Goal: Information Seeking & Learning: Learn about a topic

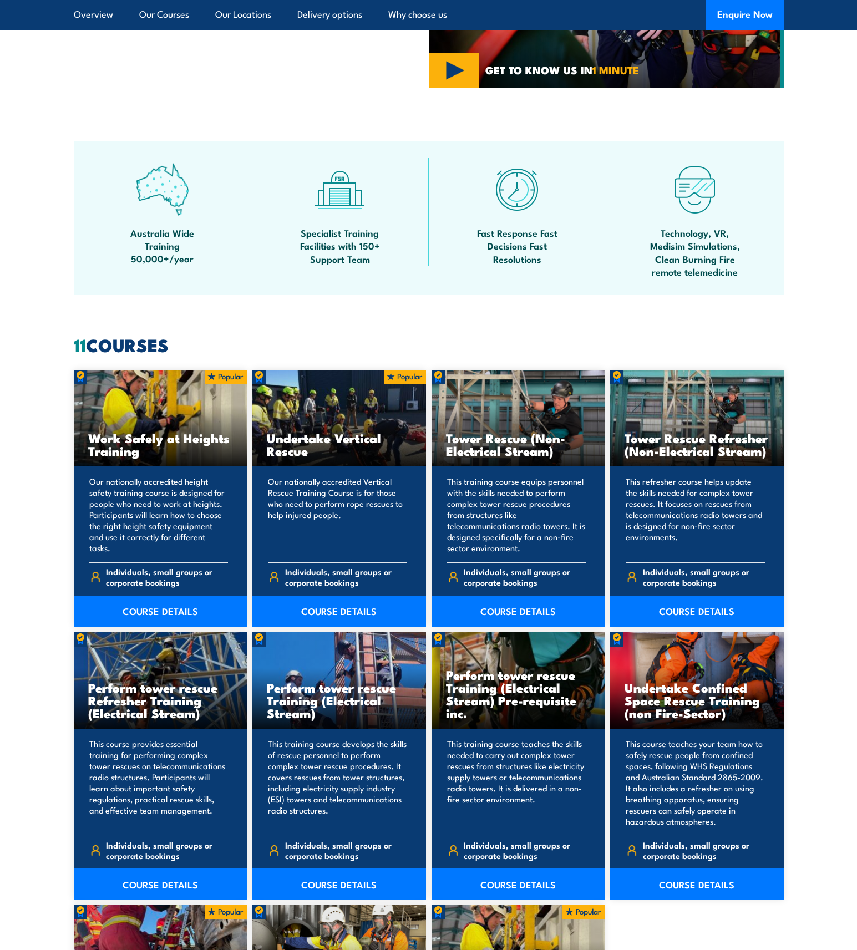
scroll to position [721, 0]
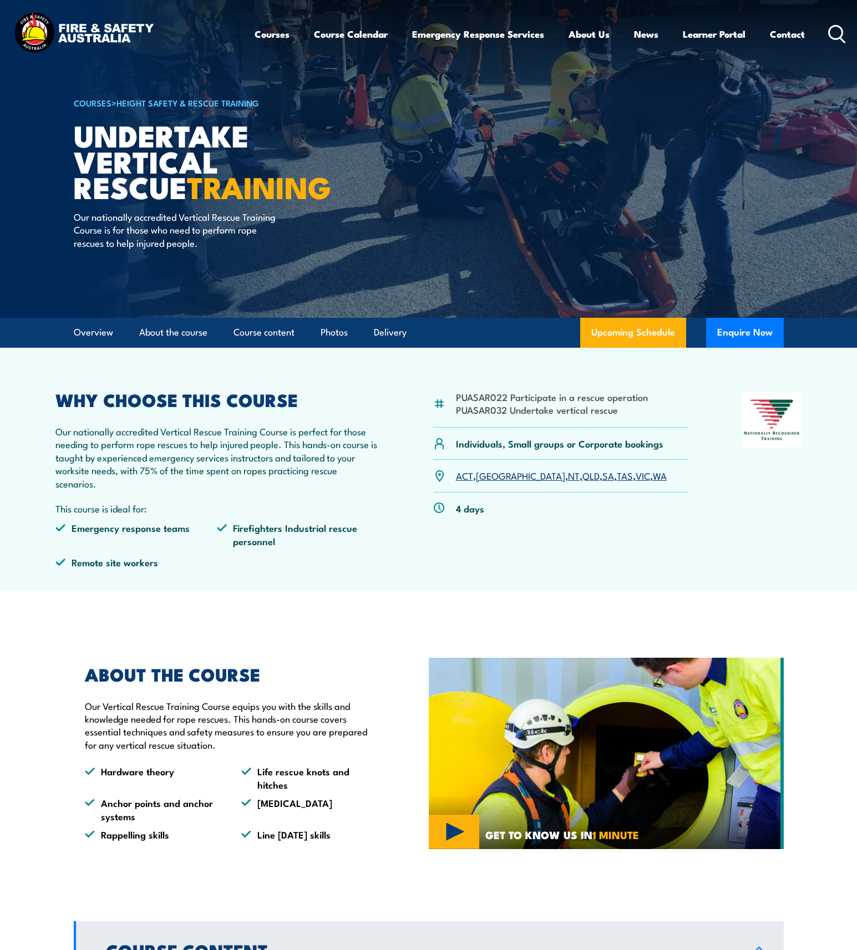
click at [582, 474] on link "QLD" at bounding box center [590, 475] width 17 height 13
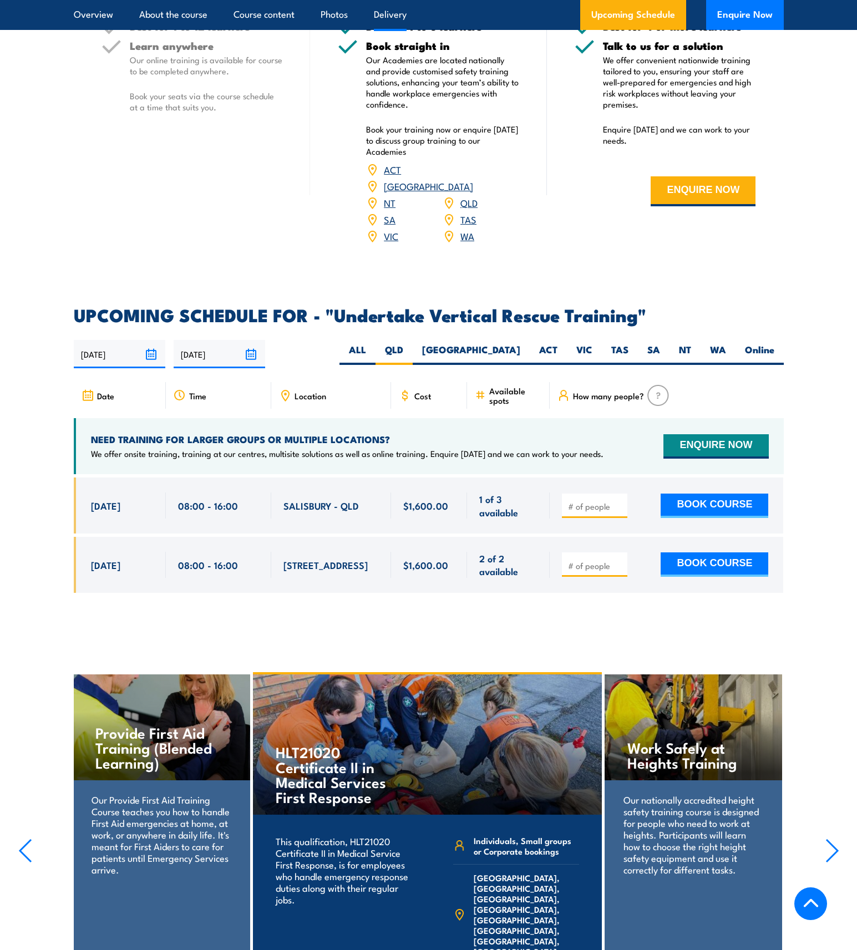
scroll to position [1463, 0]
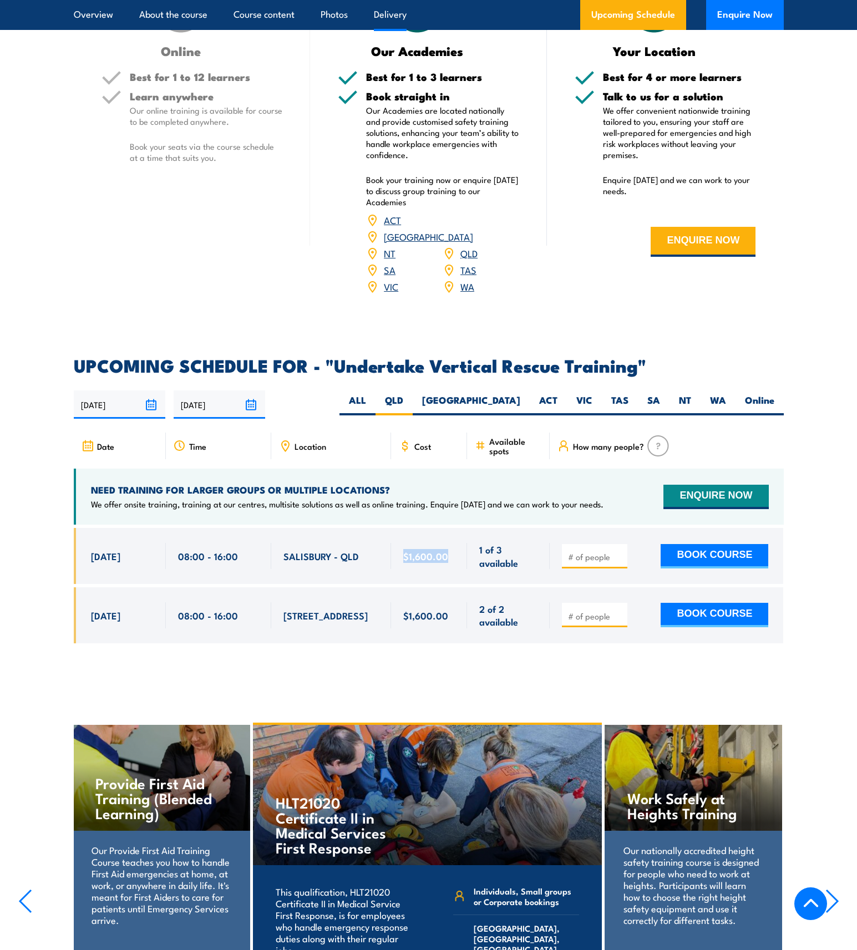
drag, startPoint x: 402, startPoint y: 541, endPoint x: 445, endPoint y: 537, distance: 43.4
click at [445, 537] on div "$1,600.00" at bounding box center [429, 556] width 77 height 56
click at [240, 268] on div "Online Best for 1 to 12 learners Learn anywhere Our online training is availabl…" at bounding box center [192, 144] width 237 height 329
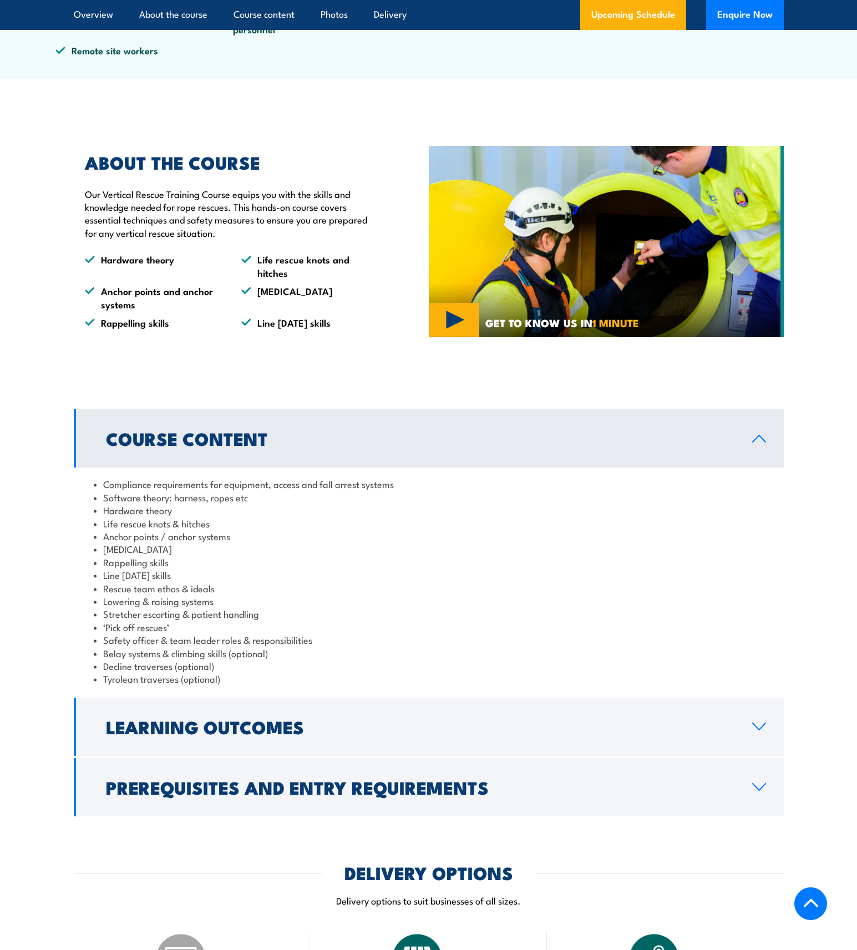
scroll to position [520, 0]
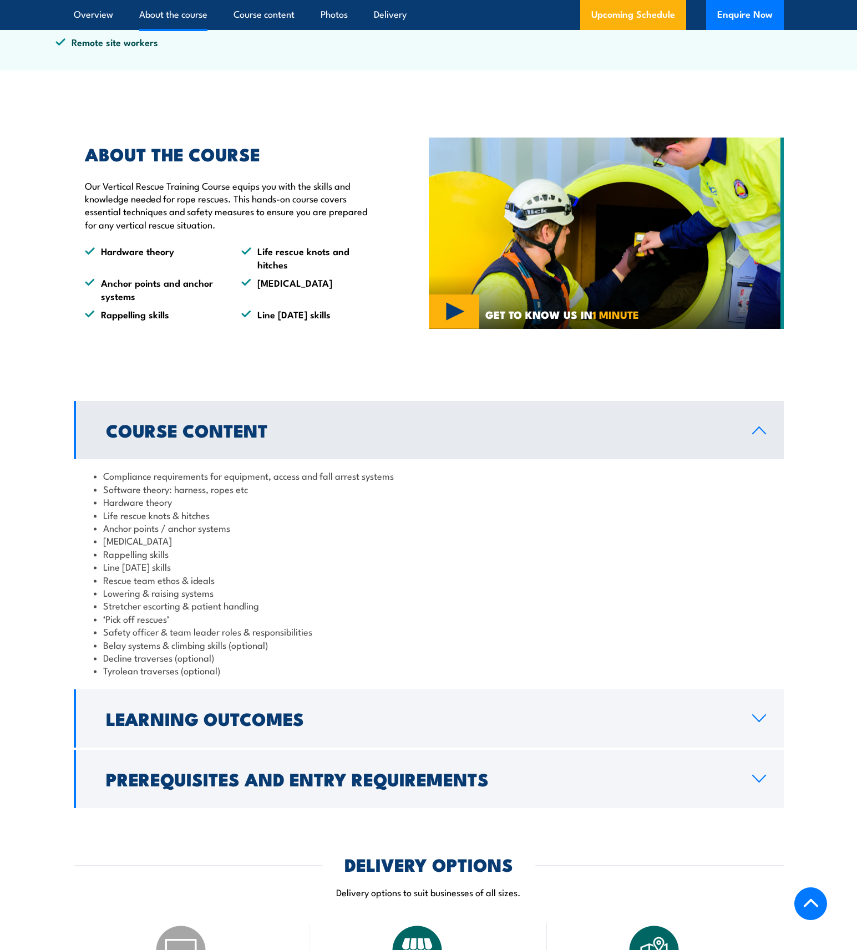
drag, startPoint x: 663, startPoint y: 785, endPoint x: 657, endPoint y: 784, distance: 5.6
click at [663, 785] on h2 "Prerequisites and Entry Requirements" at bounding box center [420, 779] width 628 height 16
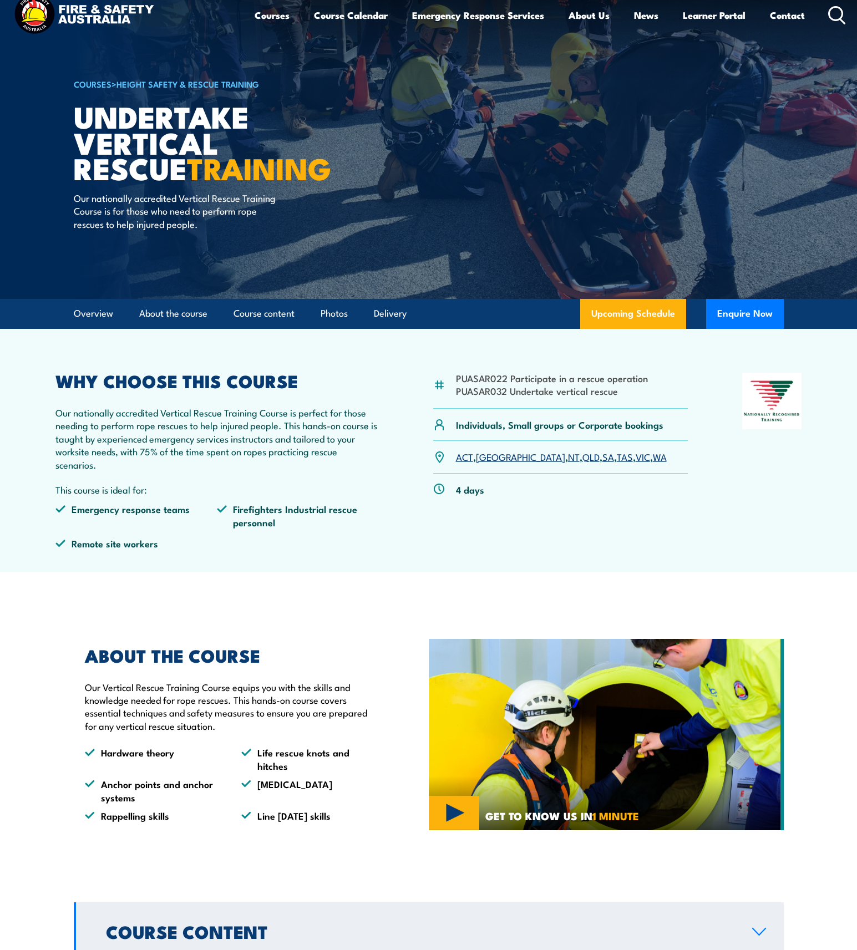
scroll to position [0, 0]
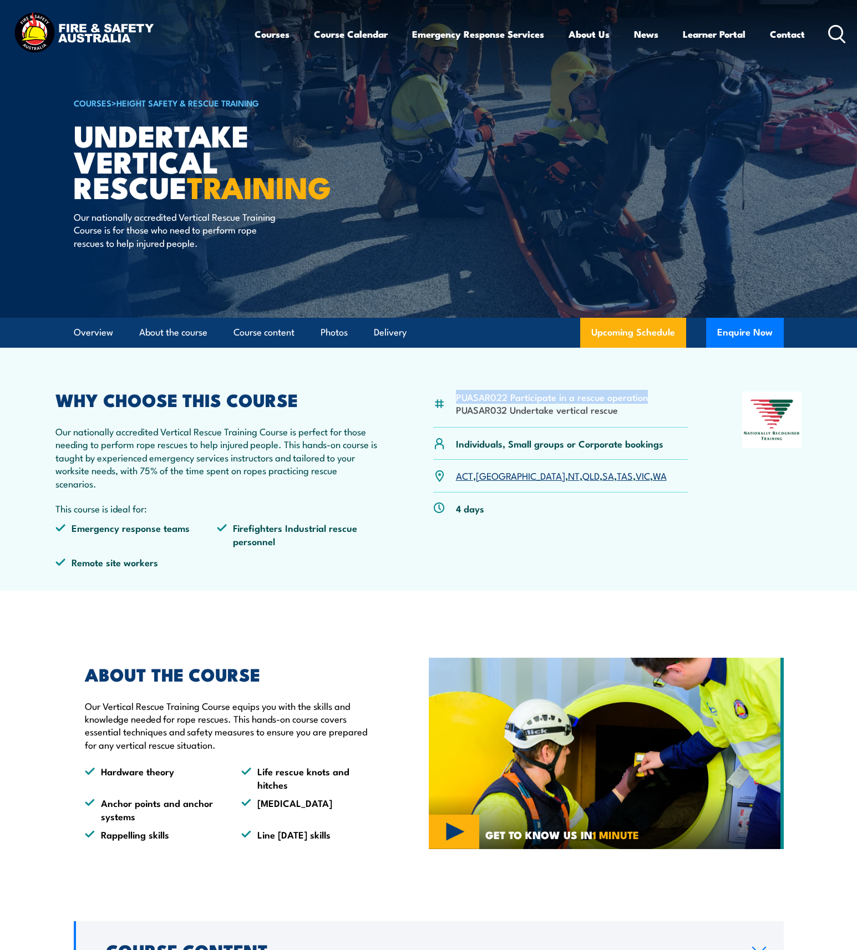
drag, startPoint x: 647, startPoint y: 398, endPoint x: 458, endPoint y: 394, distance: 189.7
click at [458, 394] on div "PUASAR022 Participate in a rescue operation PUASAR032 Undertake vertical rescue" at bounding box center [560, 410] width 255 height 36
click at [399, 390] on article "PUASAR022 Participate in a rescue operation PUASAR032 Undertake vertical rescue…" at bounding box center [428, 469] width 776 height 243
drag, startPoint x: 619, startPoint y: 397, endPoint x: 518, endPoint y: 397, distance: 101.5
click at [518, 397] on li "PUASAR022 Participate in a rescue operation" at bounding box center [552, 396] width 192 height 13
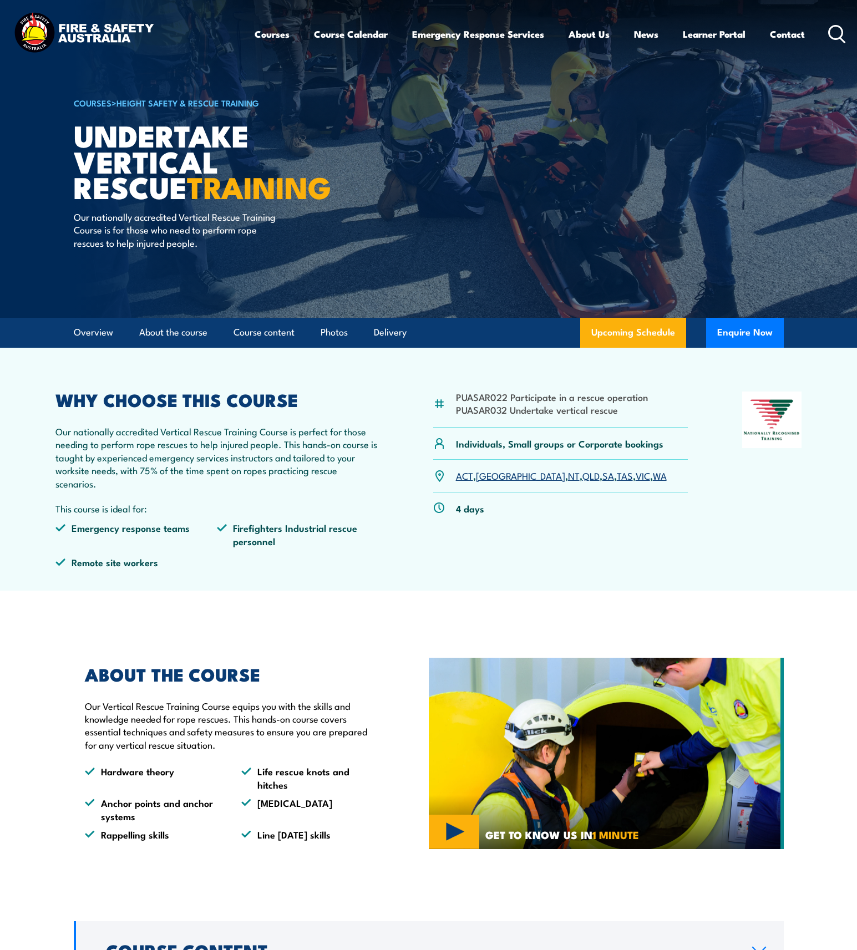
drag, startPoint x: 518, startPoint y: 397, endPoint x: 608, endPoint y: 414, distance: 92.0
click at [616, 410] on li "PUASAR032 Undertake vertical rescue" at bounding box center [552, 409] width 192 height 13
drag, startPoint x: 621, startPoint y: 413, endPoint x: 458, endPoint y: 414, distance: 163.6
click at [457, 414] on li "PUASAR032 Undertake vertical rescue" at bounding box center [552, 409] width 192 height 13
drag, startPoint x: 458, startPoint y: 414, endPoint x: 471, endPoint y: 410, distance: 14.4
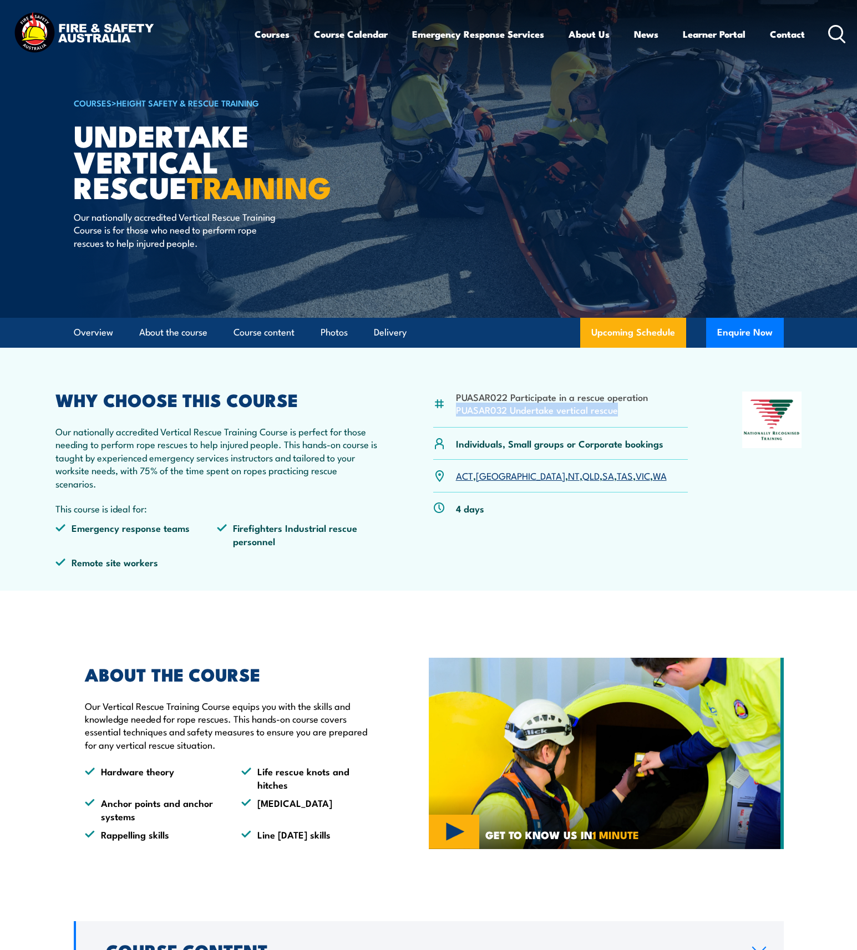
click at [471, 410] on li "PUASAR032 Undertake vertical rescue" at bounding box center [552, 409] width 192 height 13
click at [472, 410] on li "PUASAR032 Undertake vertical rescue" at bounding box center [552, 409] width 192 height 13
copy li "PUASAR032"
click at [515, 587] on article "PUASAR022 Participate in a rescue operation PUASAR032 Undertake vertical rescue…" at bounding box center [428, 469] width 776 height 243
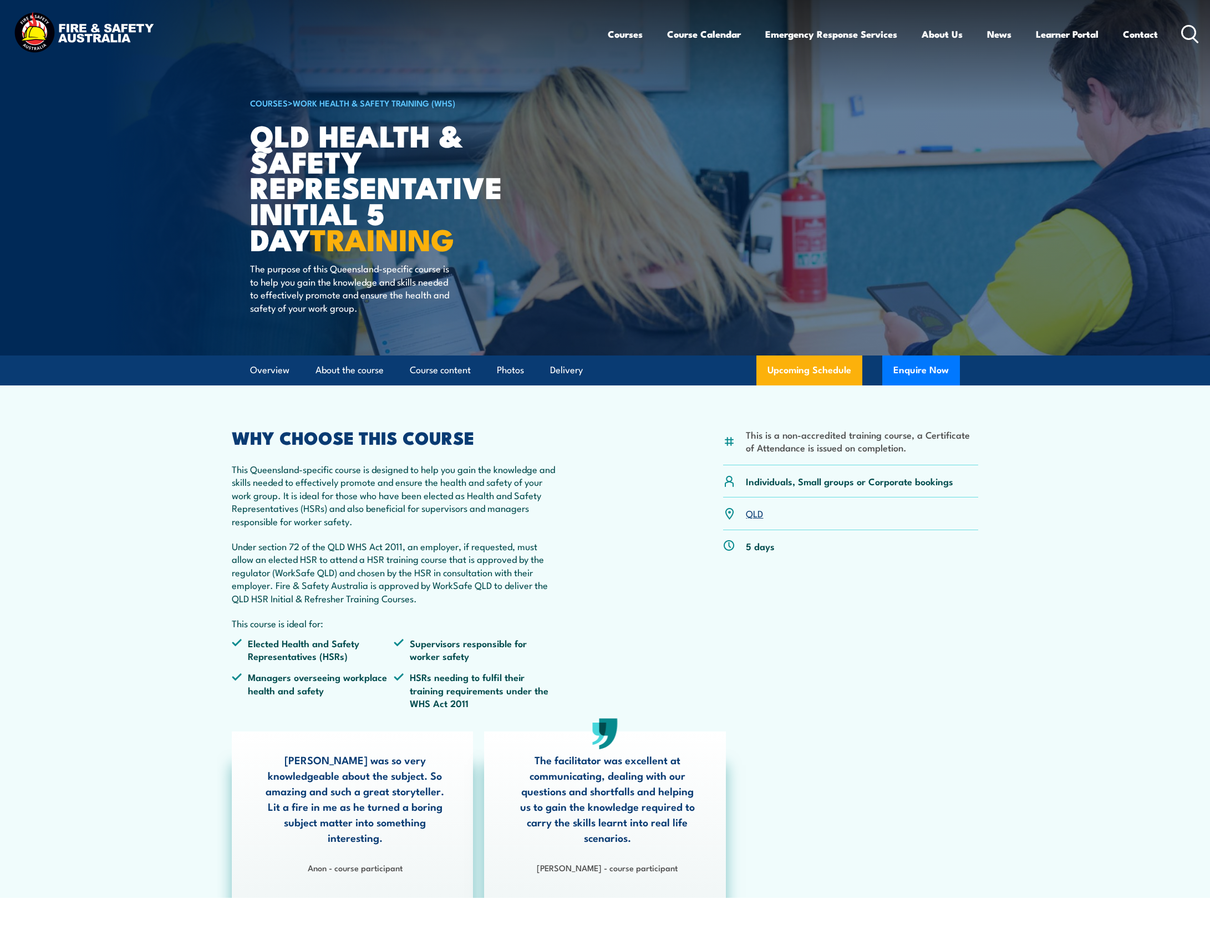
click at [273, 101] on link "COURSES" at bounding box center [269, 102] width 38 height 12
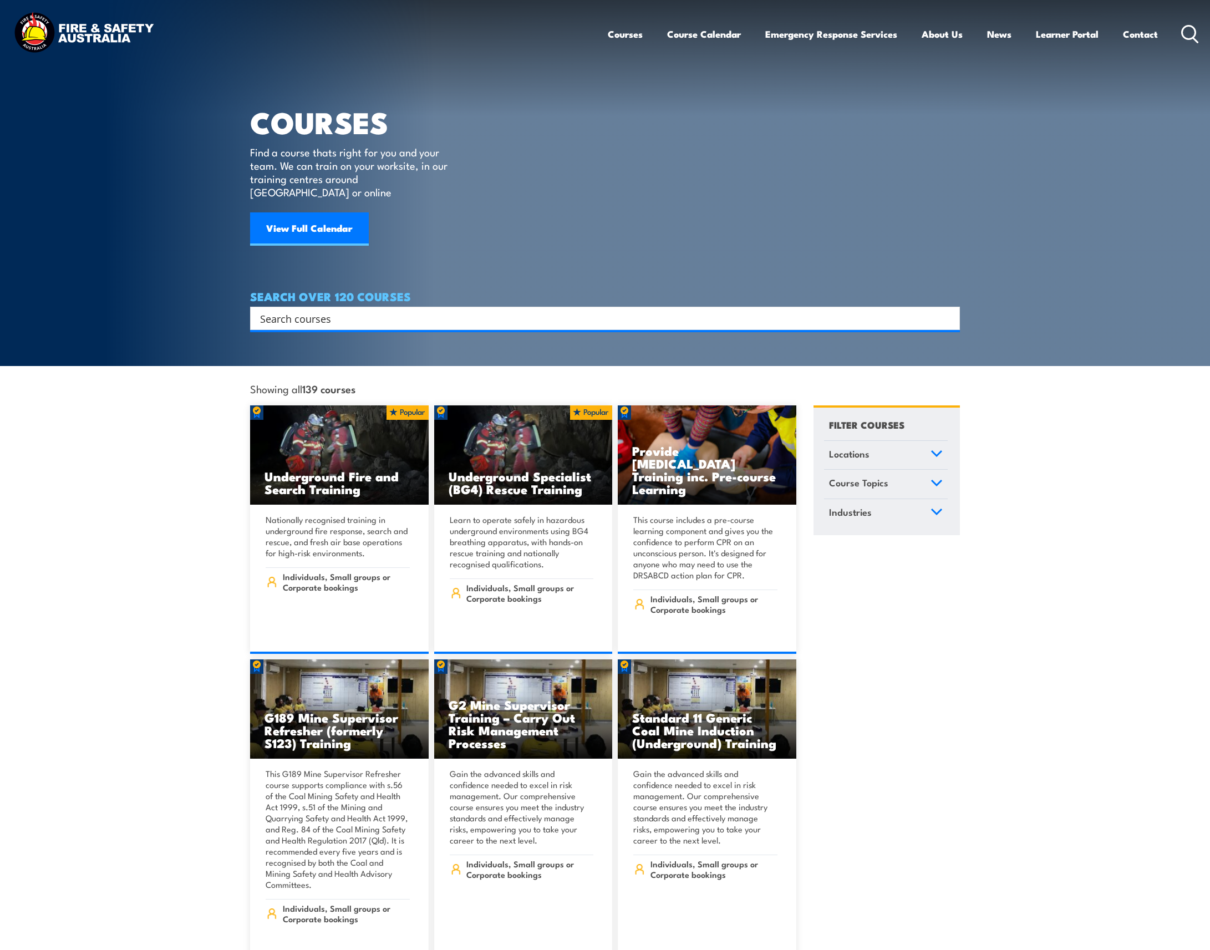
click at [949, 441] on div "FILTER COURSES Locations Australian Capital Territory New South Wales Northern …" at bounding box center [887, 470] width 146 height 130
click at [939, 451] on icon at bounding box center [937, 453] width 10 height 5
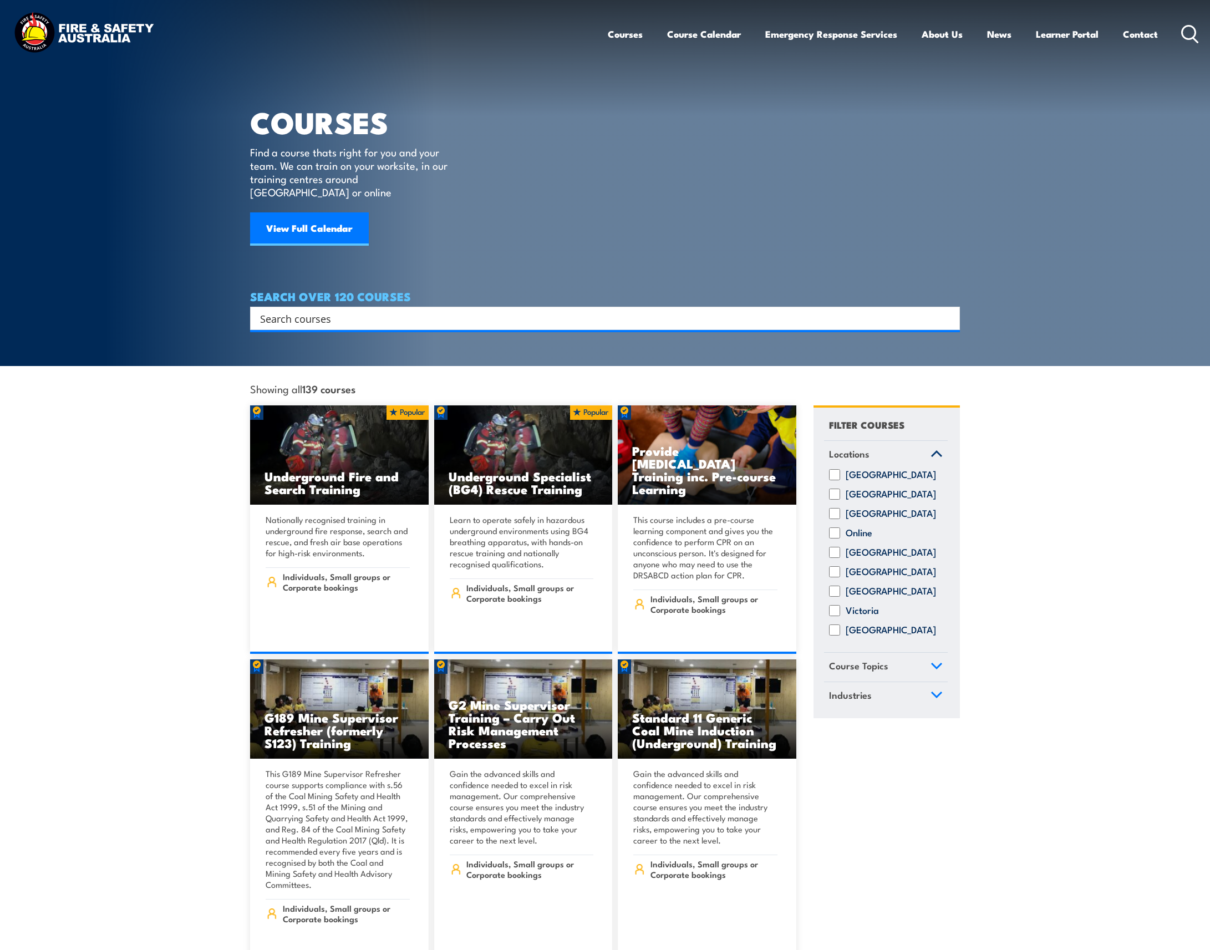
click at [836, 550] on input "Queensland" at bounding box center [834, 552] width 11 height 11
checkbox input "true"
click at [312, 310] on input "Search input" at bounding box center [597, 318] width 675 height 17
type input "p"
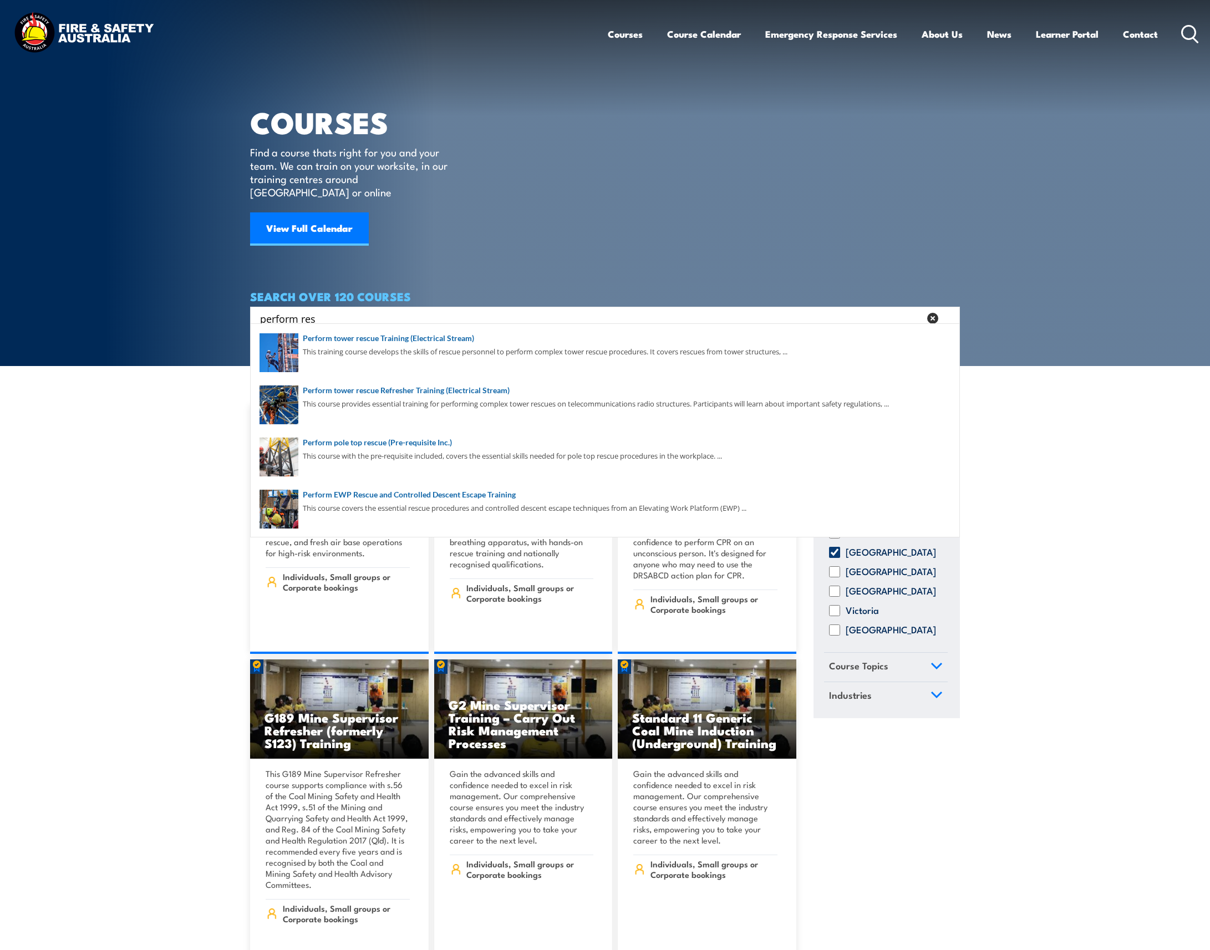
type input "perform res"
click at [1187, 34] on icon at bounding box center [1190, 34] width 18 height 18
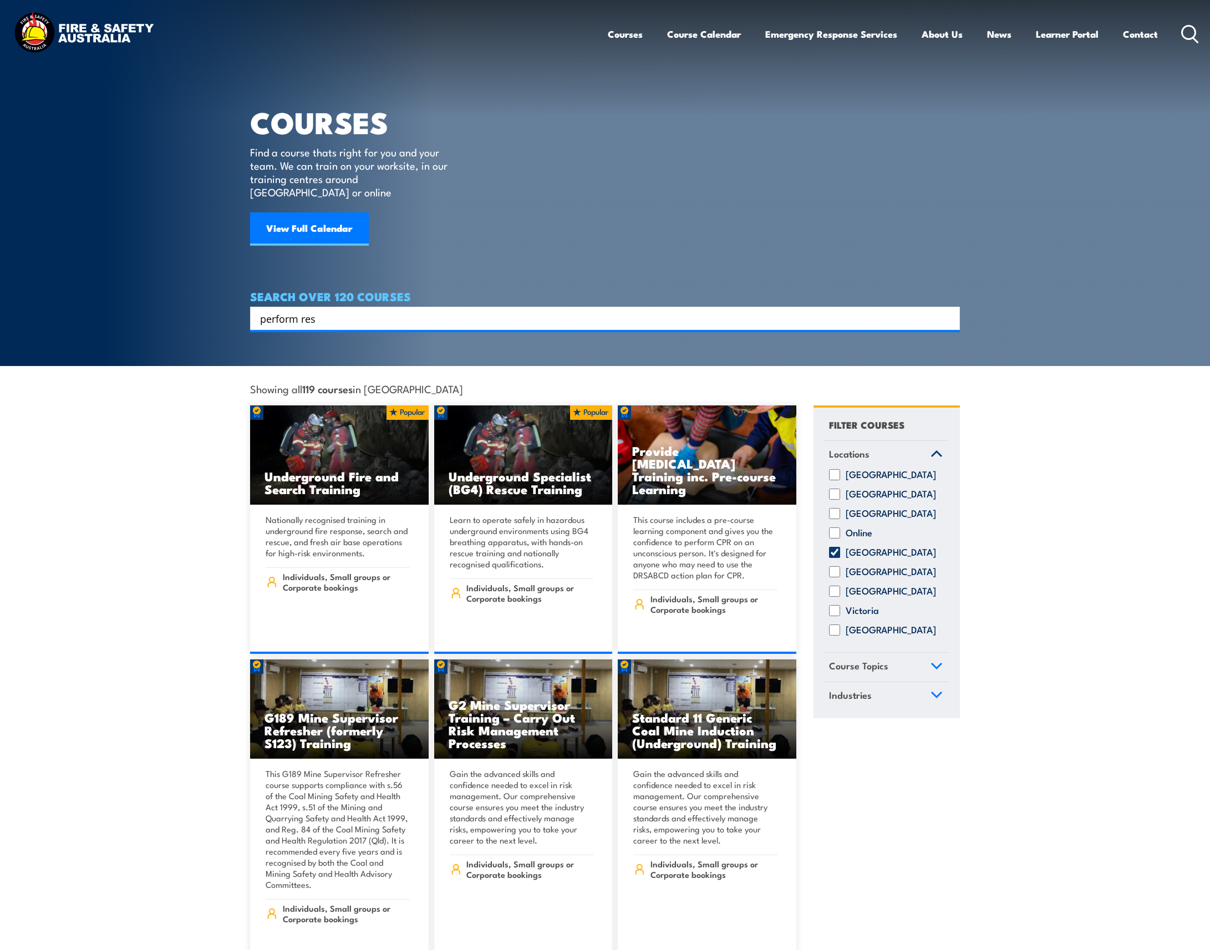
click at [386, 310] on input "perform res" at bounding box center [597, 318] width 675 height 17
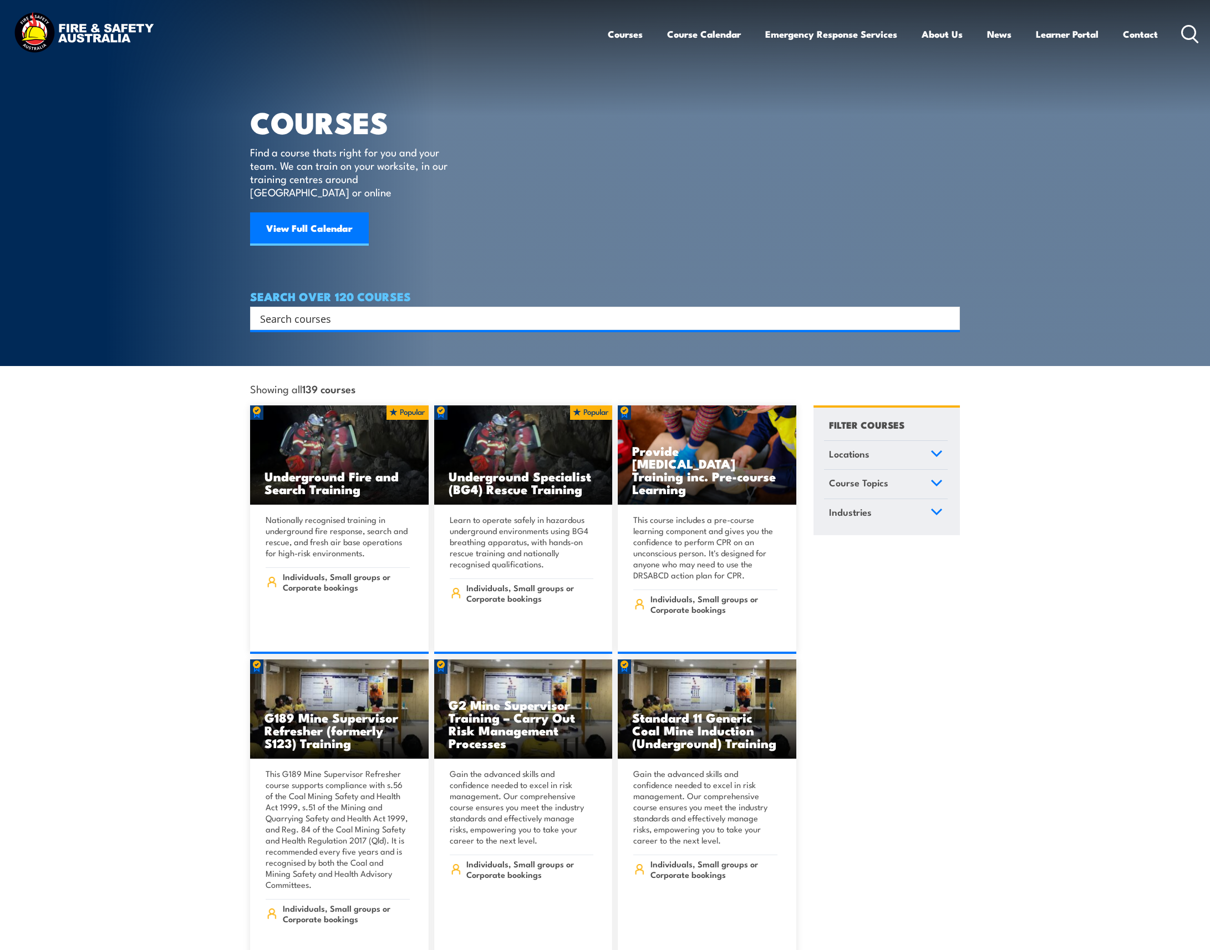
drag, startPoint x: 0, startPoint y: 0, endPoint x: 366, endPoint y: 304, distance: 476.1
click at [366, 310] on input "Search input" at bounding box center [597, 318] width 675 height 17
paste input "PUASAR022"
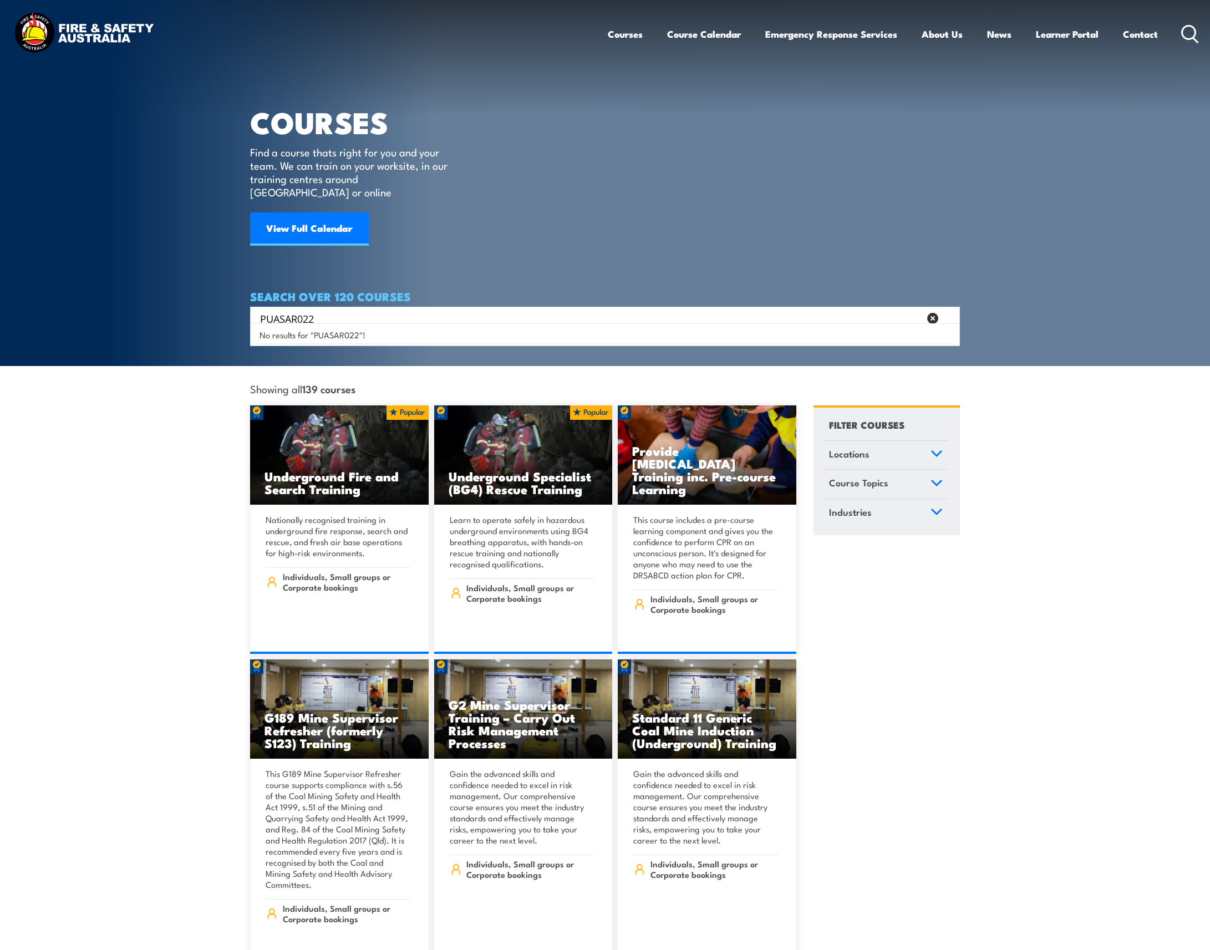
type input "PUASAR022"
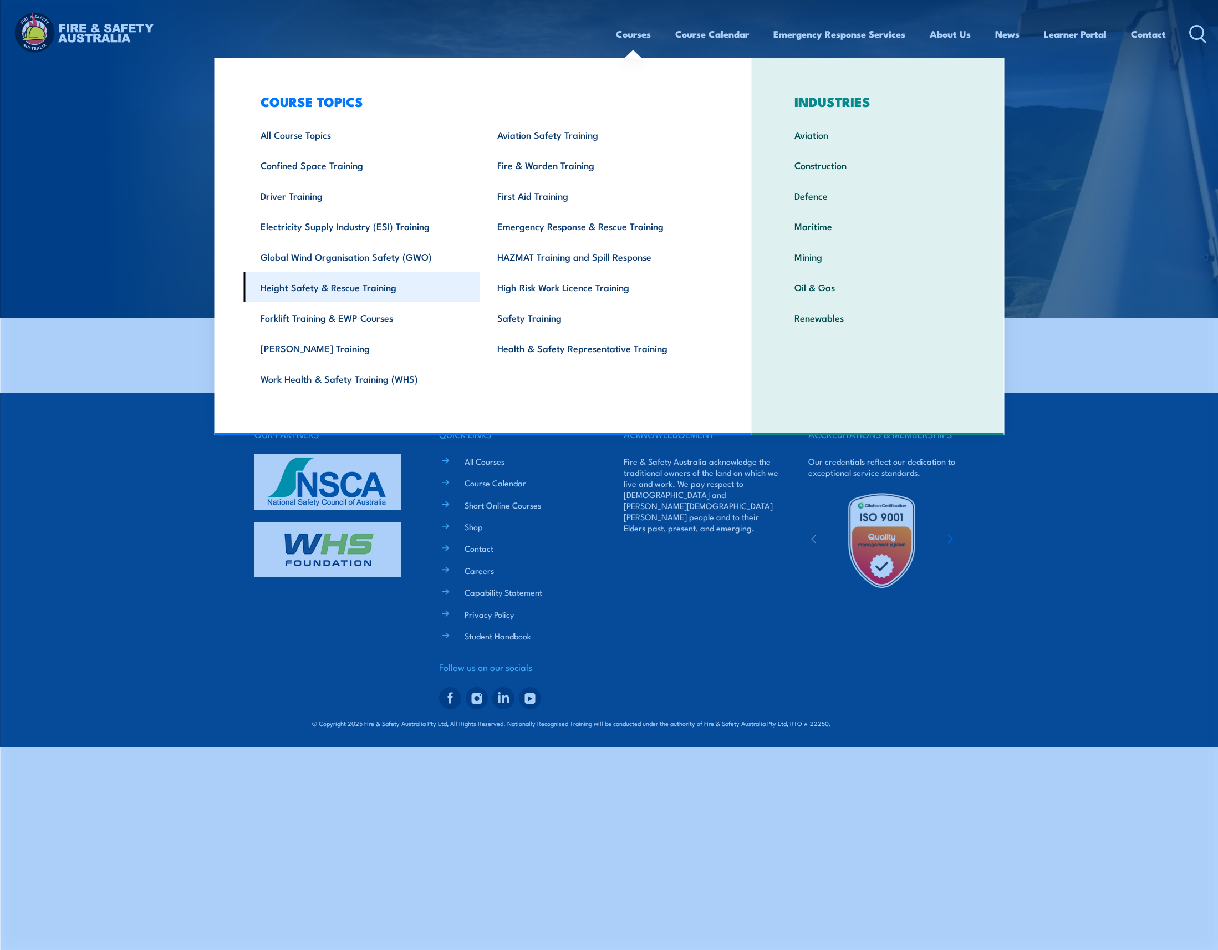
click at [328, 284] on link "Height Safety & Rescue Training" at bounding box center [361, 287] width 237 height 31
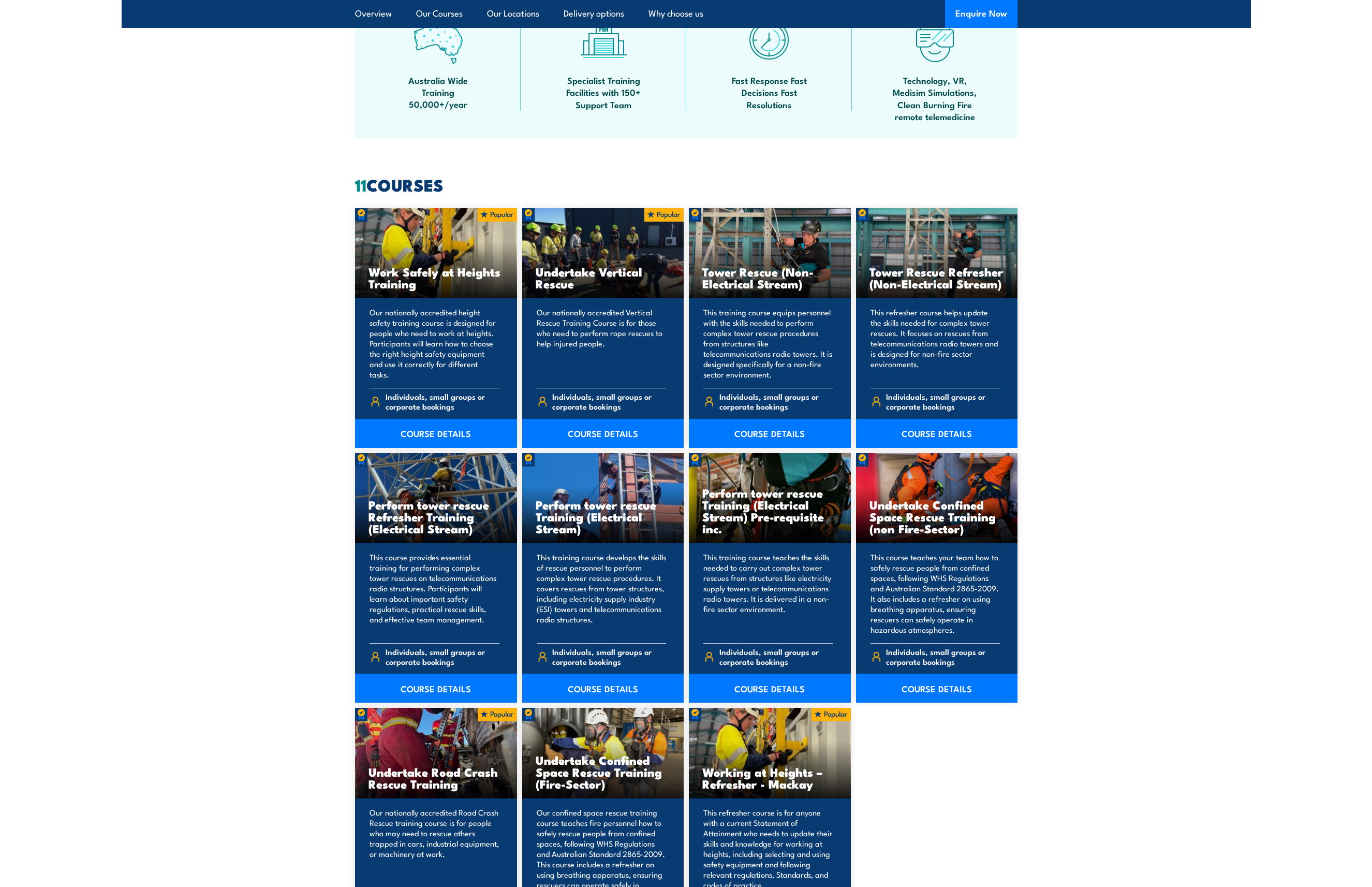
scroll to position [673, 0]
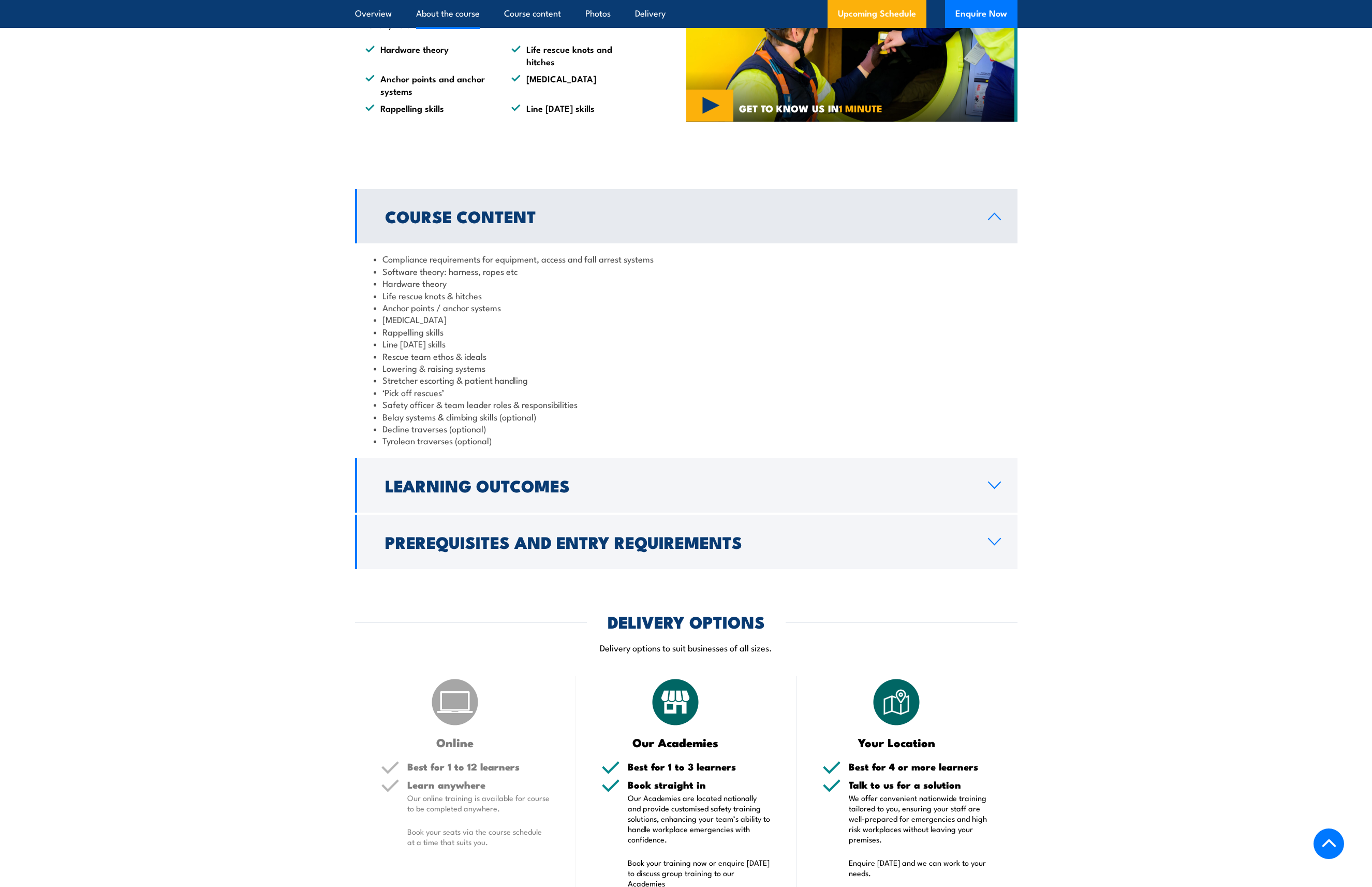
scroll to position [673, 0]
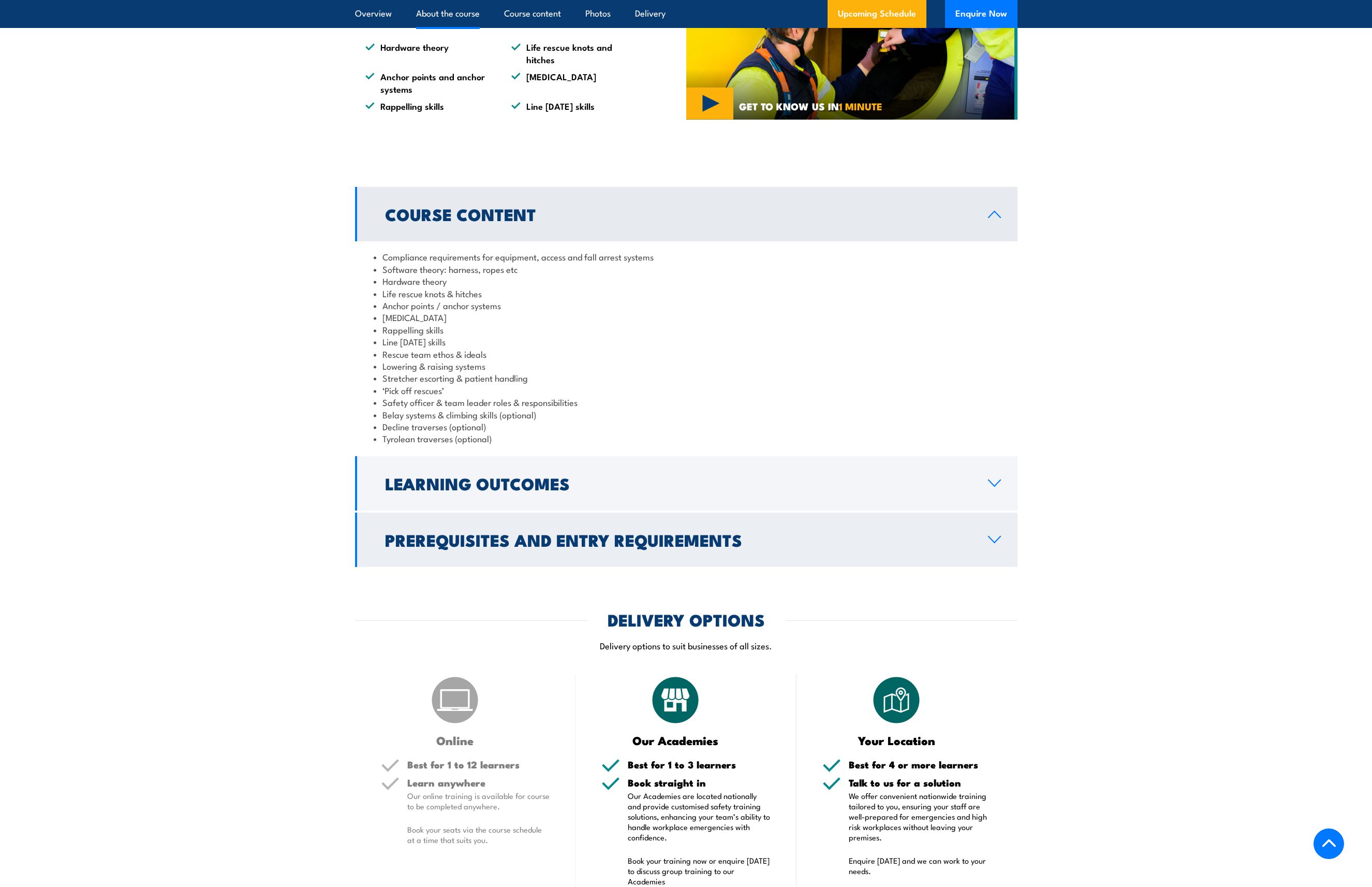
click at [525, 538] on h2 "Prerequisites and Entry Requirements" at bounding box center [679, 540] width 586 height 15
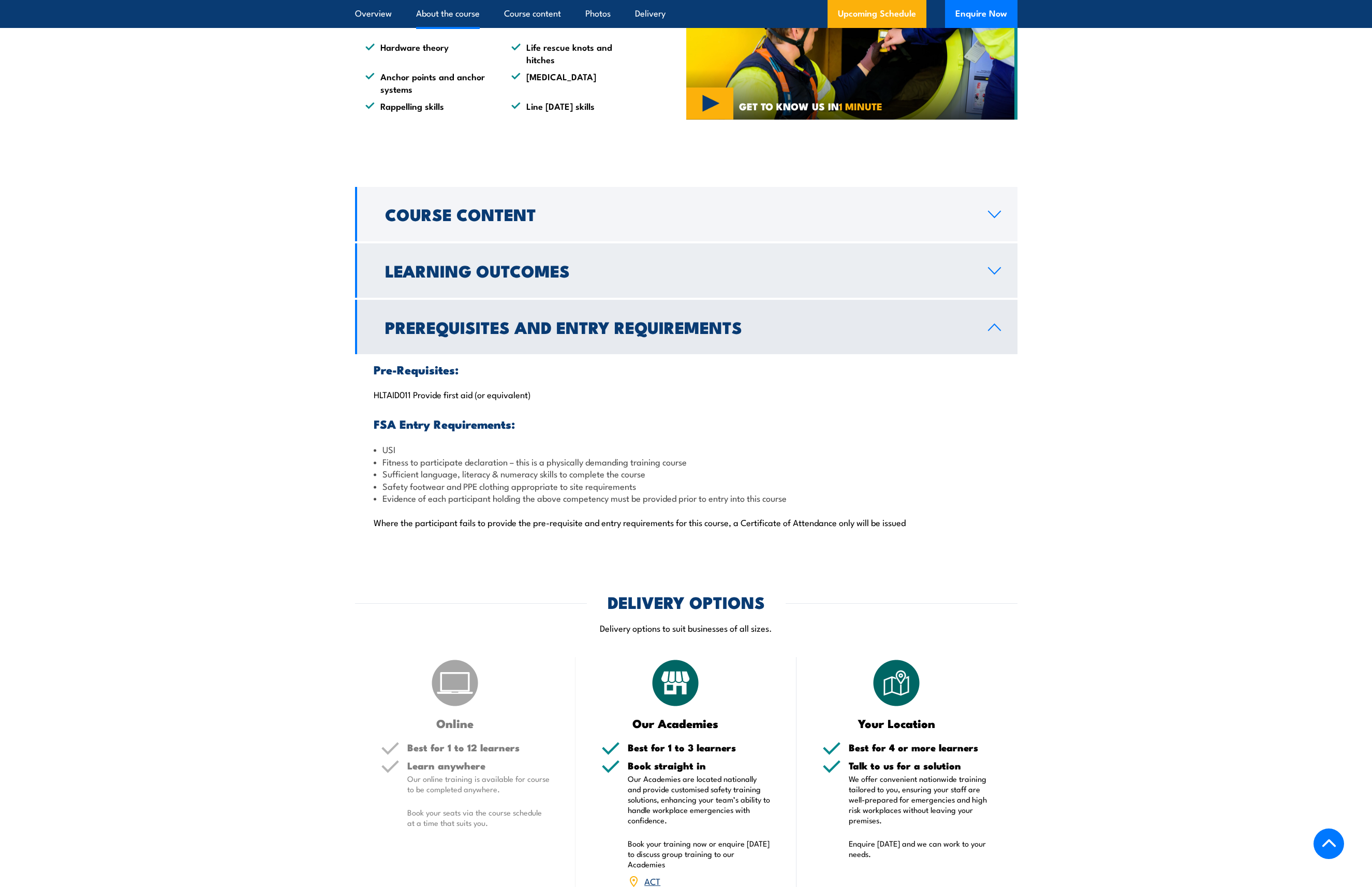
click at [492, 274] on h2 "Learning Outcomes" at bounding box center [679, 271] width 586 height 15
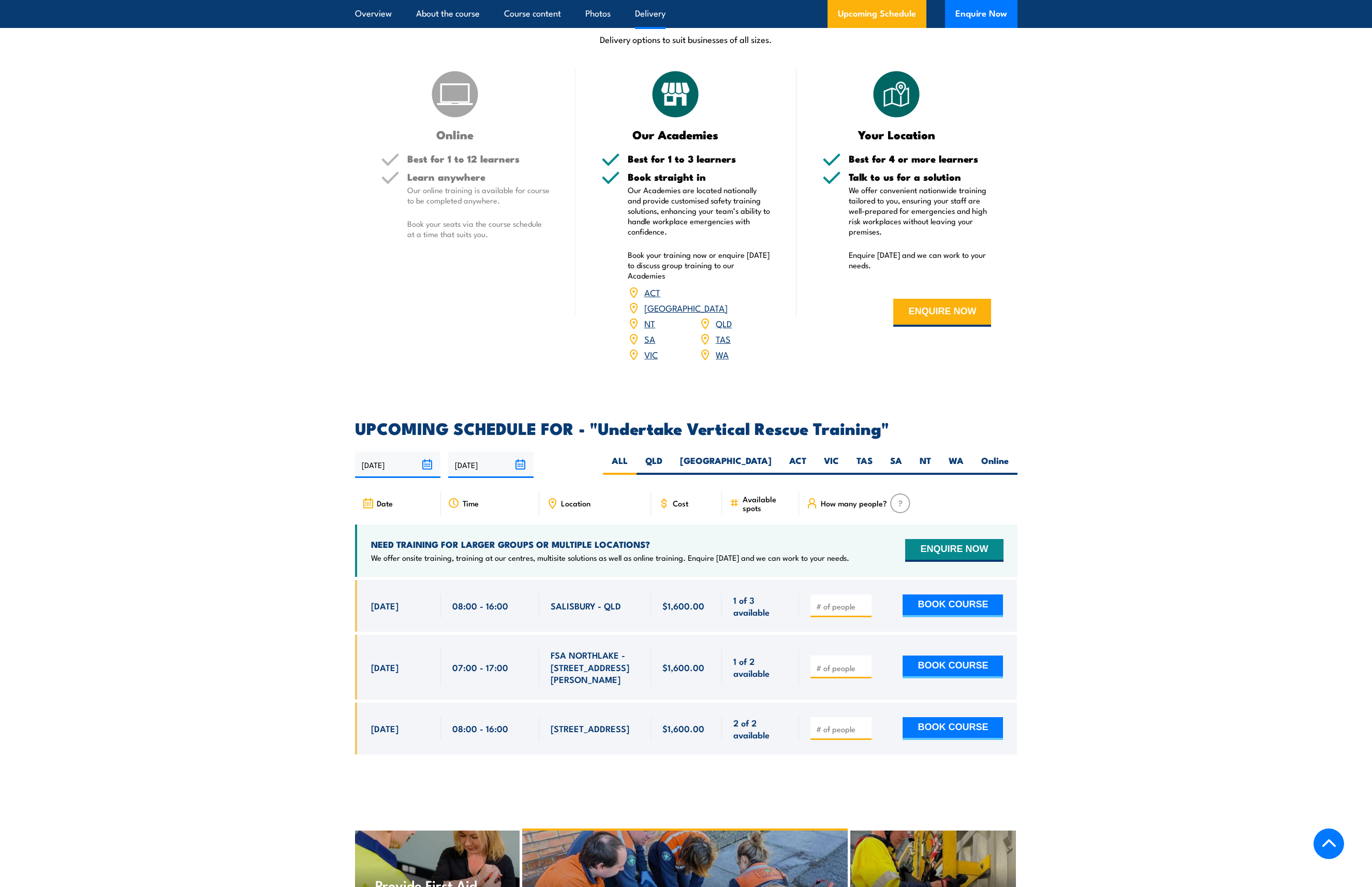
scroll to position [1191, 0]
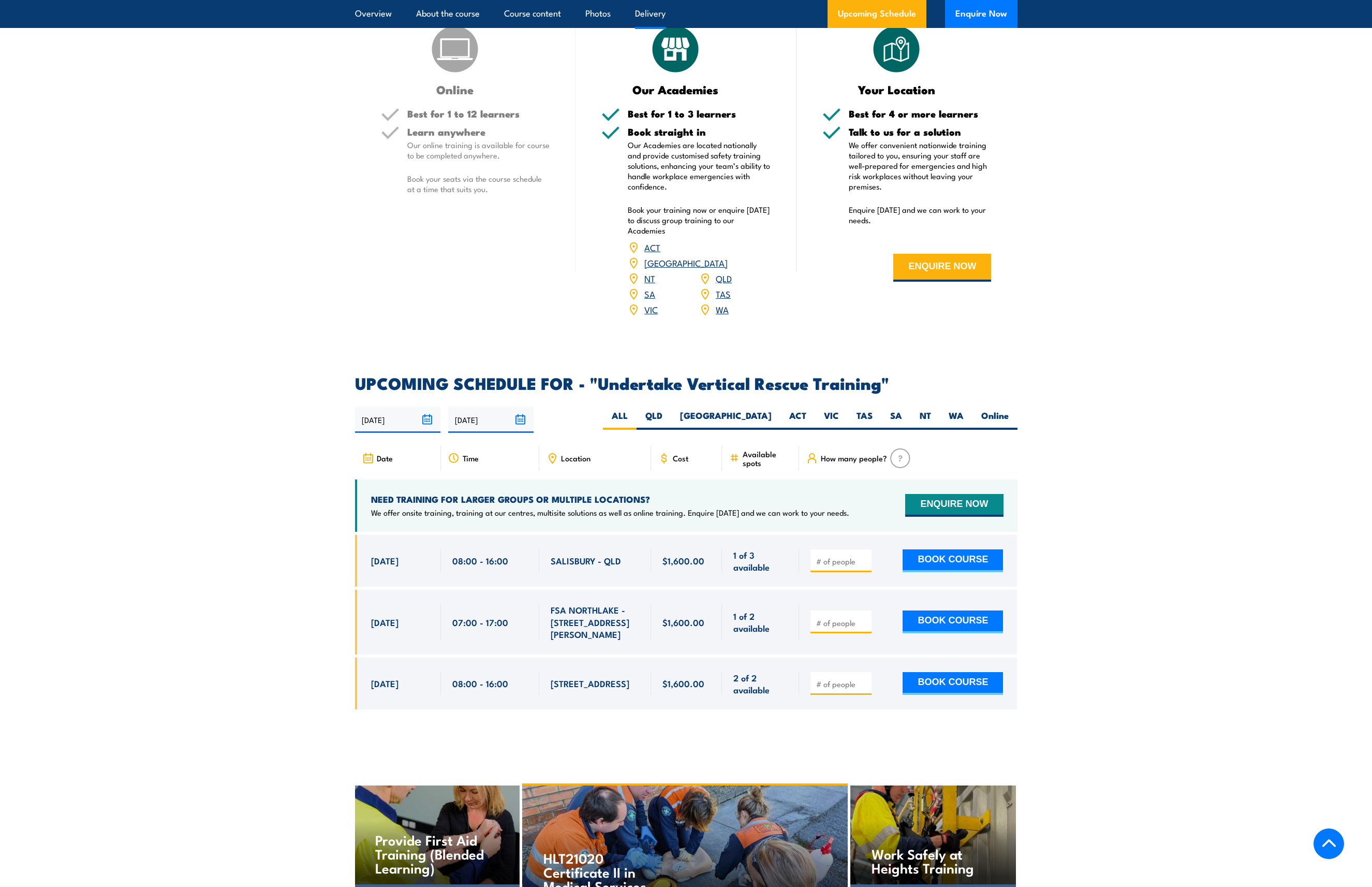
click at [1104, 491] on section "UPCOMING SCHEDULE FOR - "Undertake Vertical Rescue Training" 14/08/2025 10/02/2…" at bounding box center [686, 550] width 1372 height 350
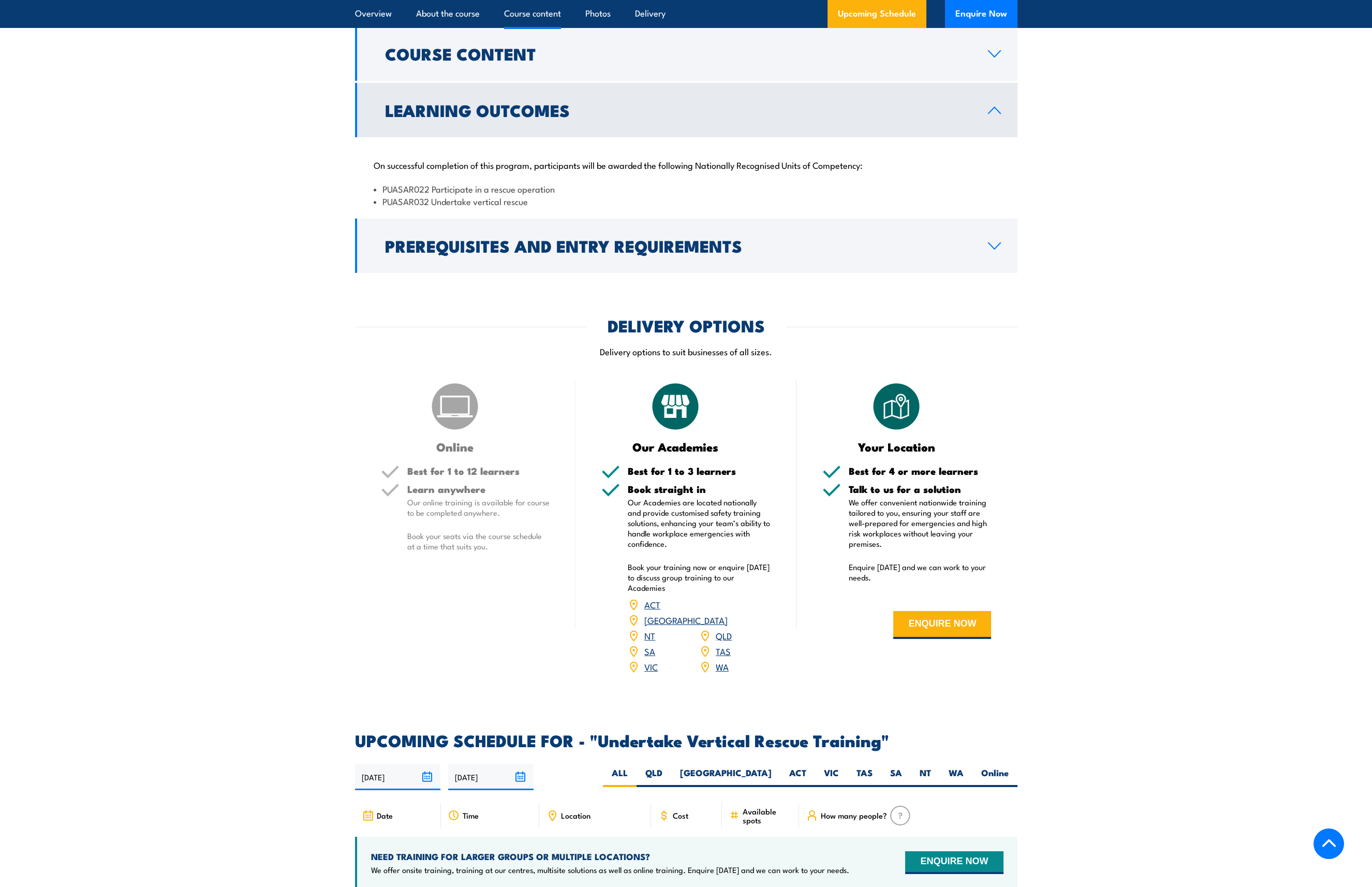
scroll to position [828, 0]
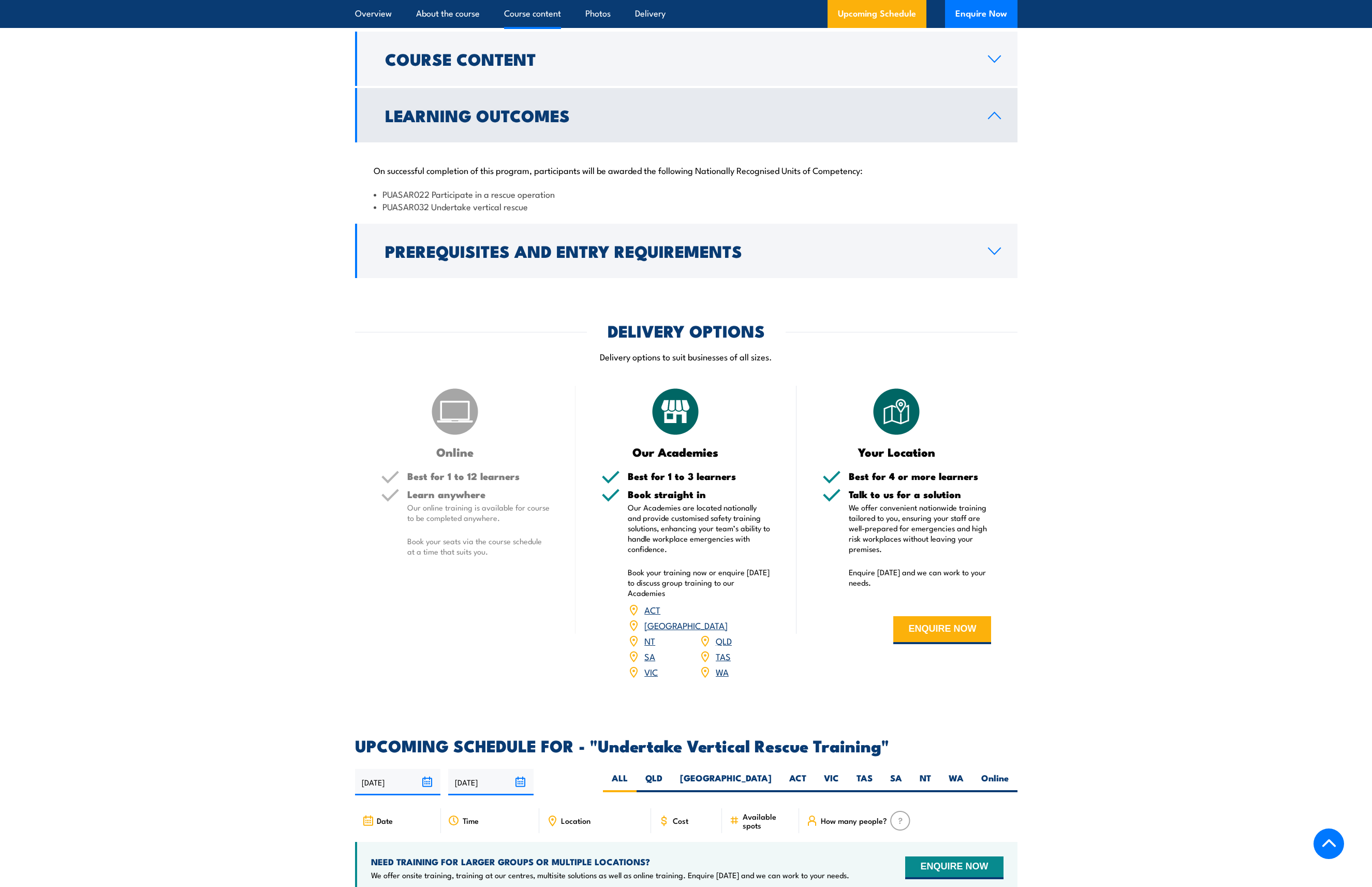
click at [410, 193] on li "PUASAR022 Participate in a rescue operation" at bounding box center [686, 193] width 625 height 12
copy li "PUASAR022"
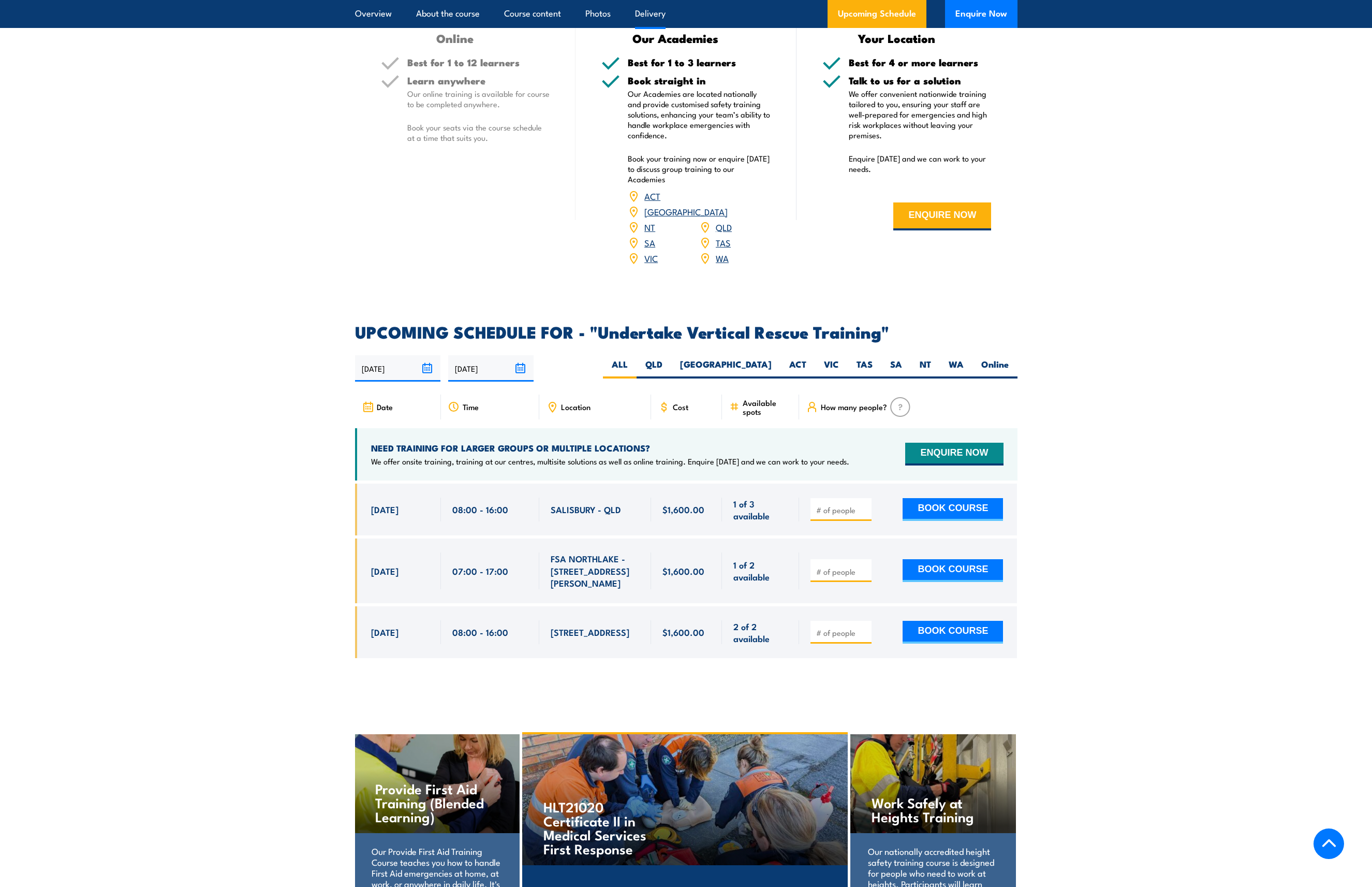
scroll to position [1243, 0]
type input "1"
click at [864, 504] on input "1" at bounding box center [842, 509] width 51 height 10
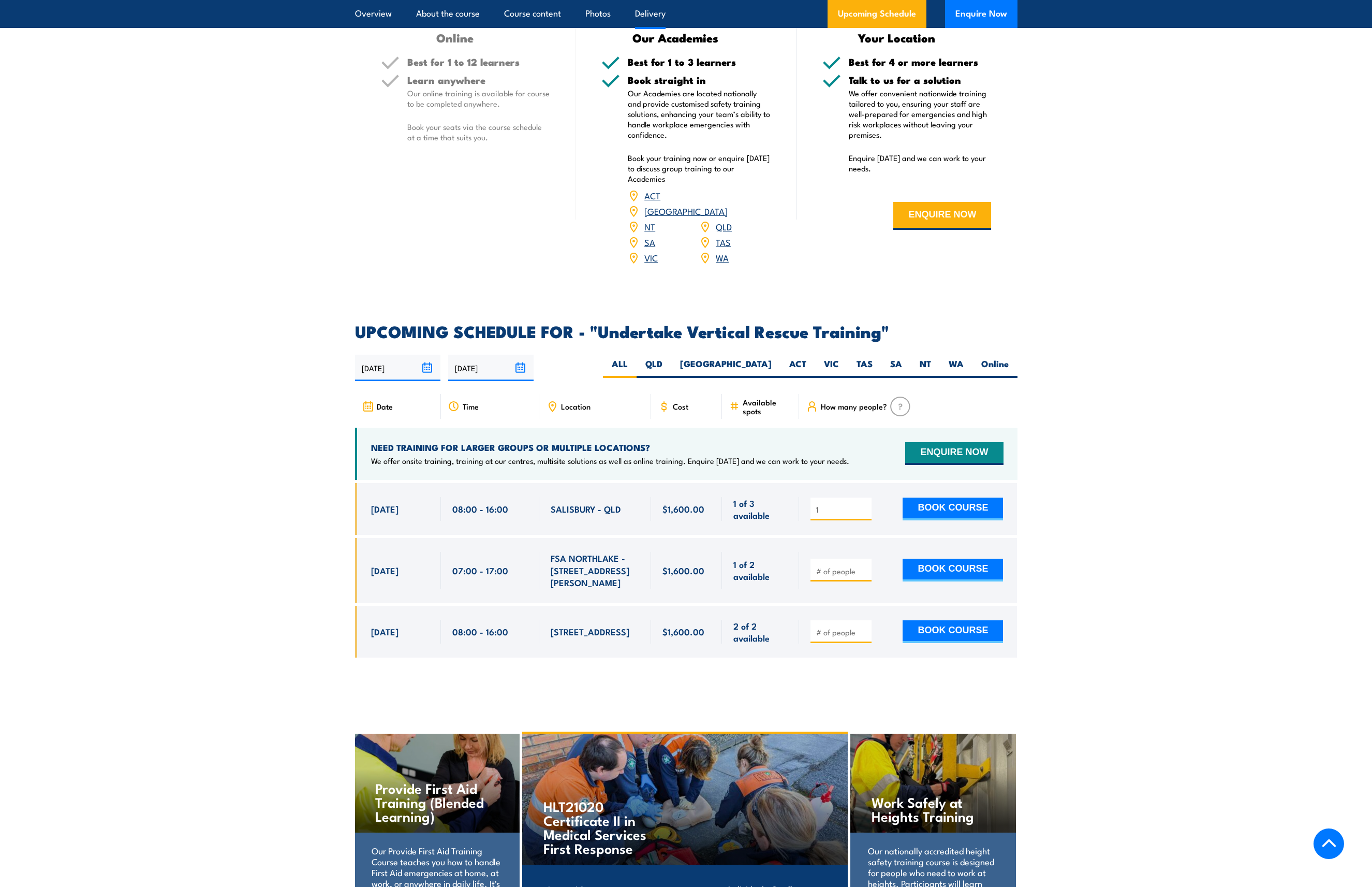
click at [864, 504] on input "1" at bounding box center [842, 509] width 51 height 10
click at [310, 500] on section "UPCOMING SCHEDULE FOR - "Undertake Vertical Rescue Training" 14/08/2025 10/02/2…" at bounding box center [686, 499] width 1372 height 350
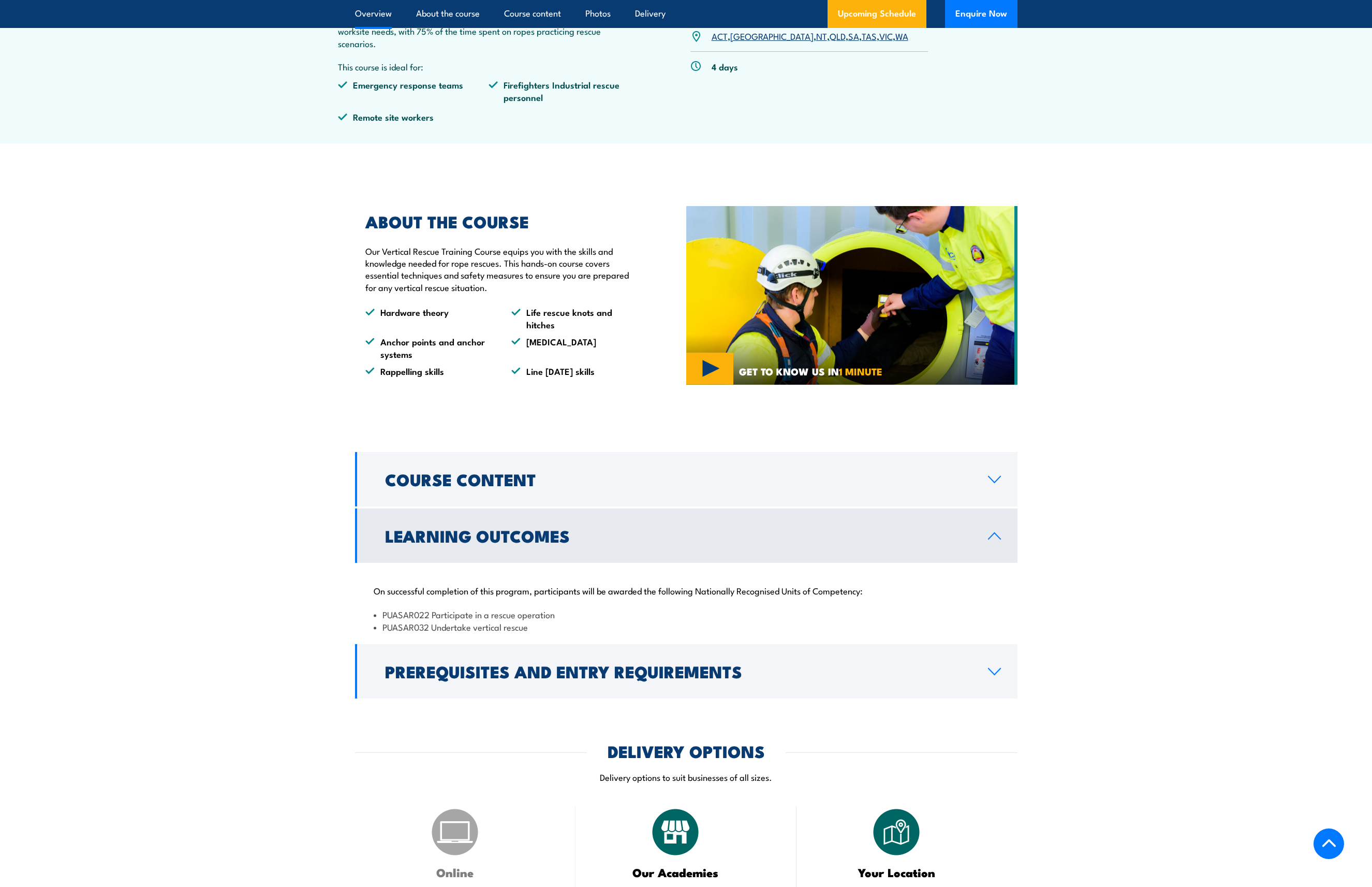
scroll to position [466, 0]
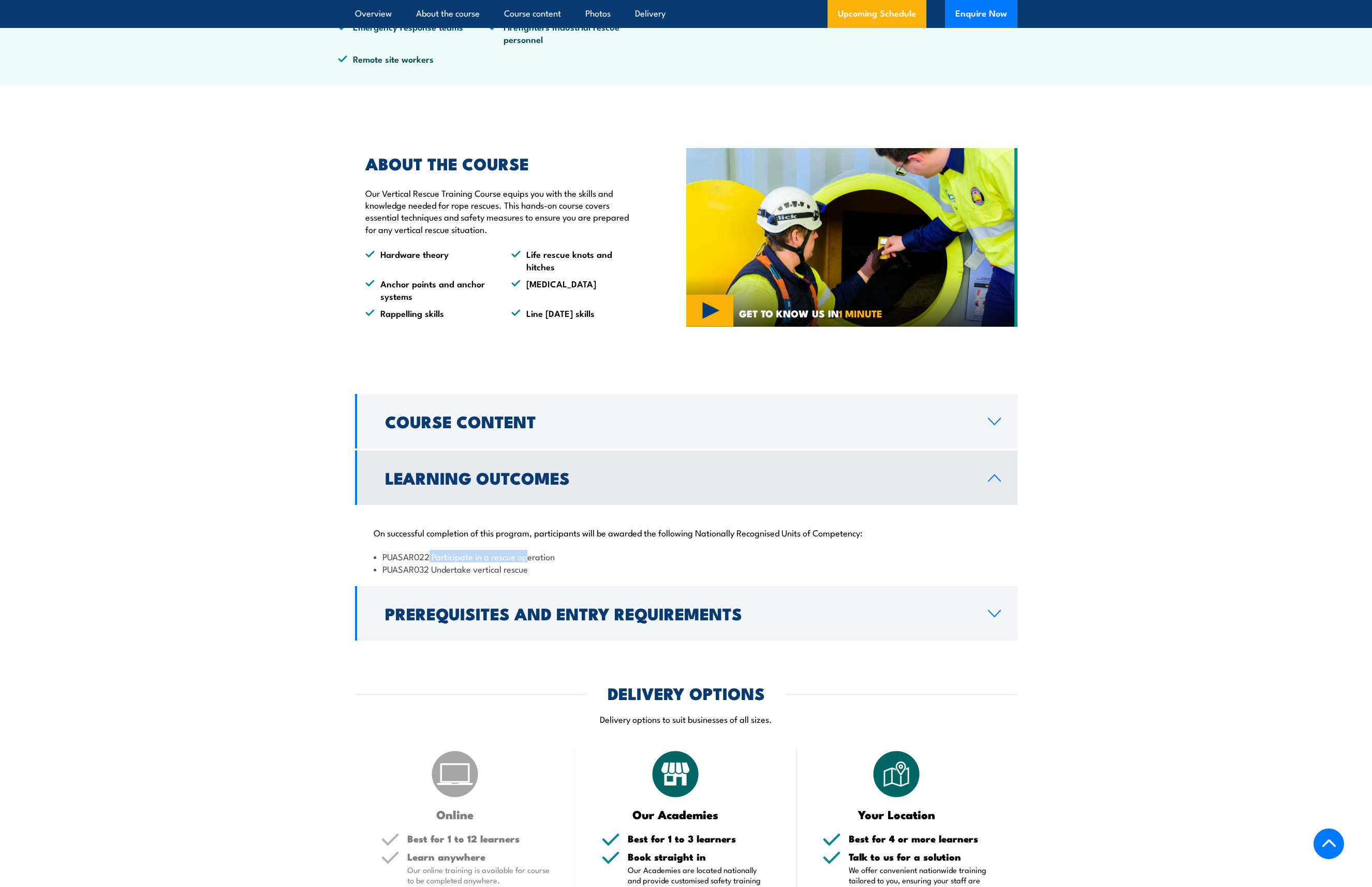
drag, startPoint x: 430, startPoint y: 556, endPoint x: 528, endPoint y: 558, distance: 98.0
click at [528, 558] on li "PUASAR022 Participate in a rescue operation" at bounding box center [686, 556] width 625 height 12
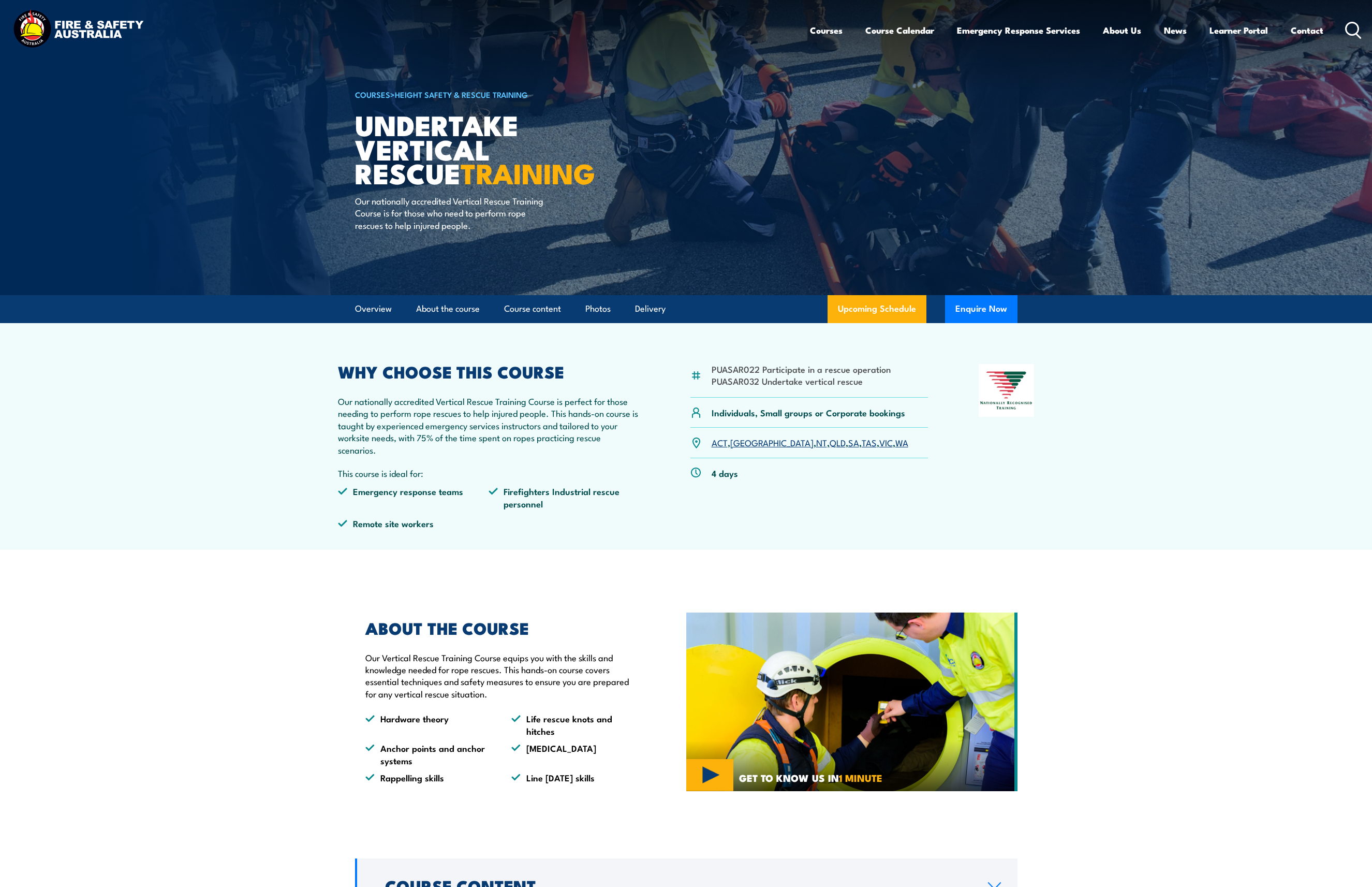
scroll to position [0, 0]
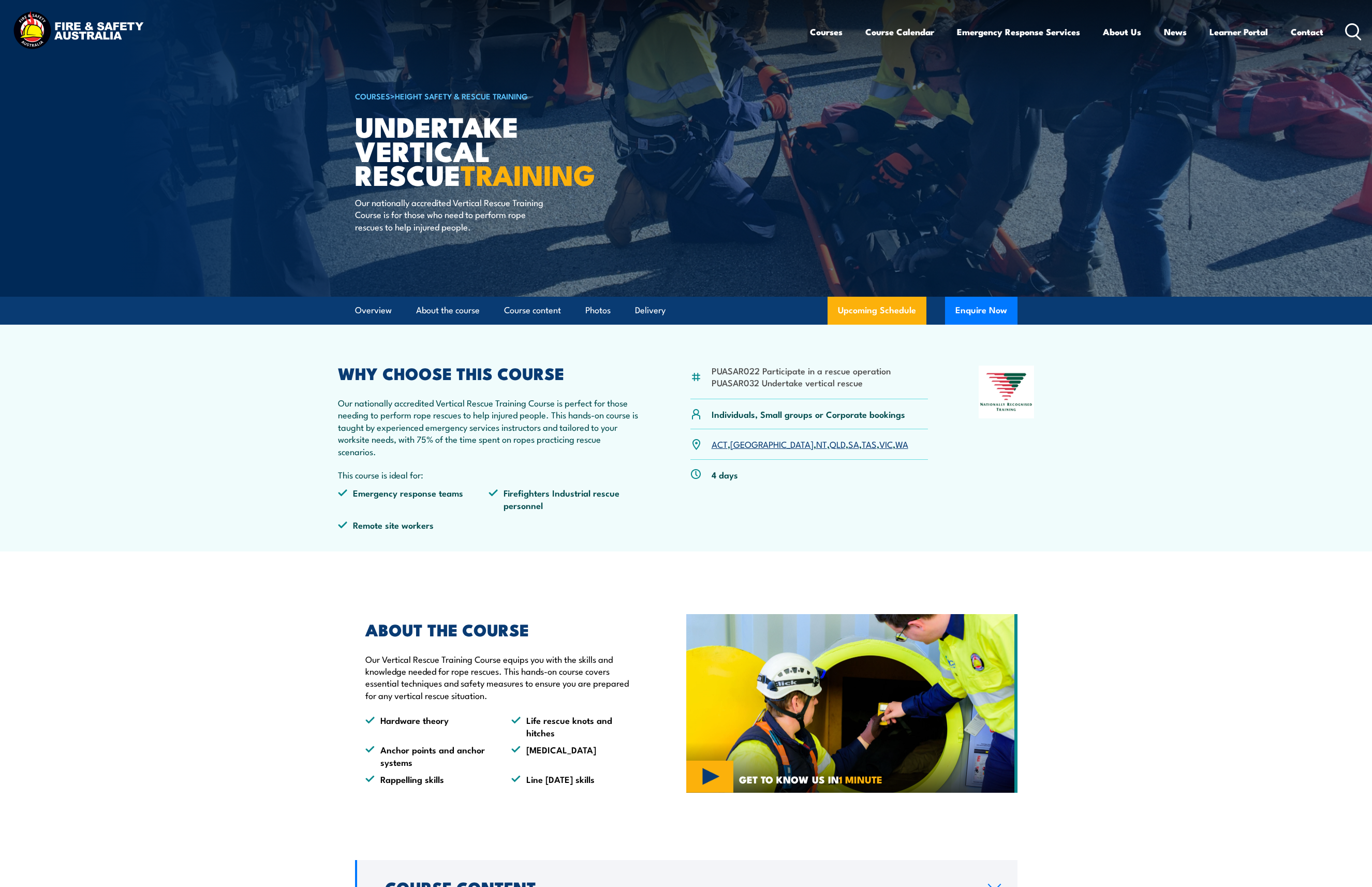
click at [259, 502] on section "PUASAR022 Participate in a rescue operation PUASAR032 Undertake vertical rescue…" at bounding box center [686, 438] width 1372 height 227
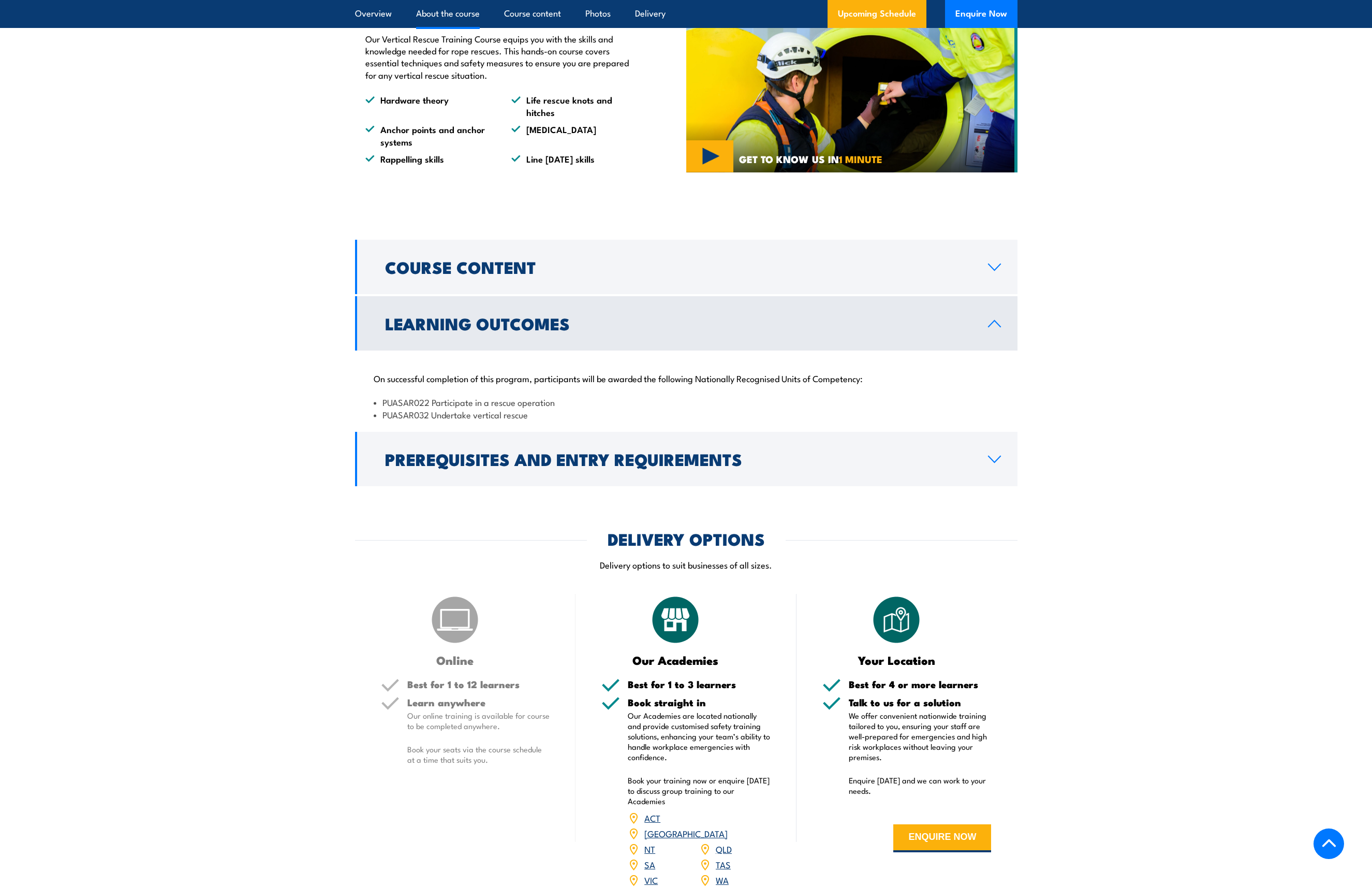
scroll to position [621, 0]
drag, startPoint x: 383, startPoint y: 401, endPoint x: 428, endPoint y: 401, distance: 45.0
click at [428, 401] on li "PUASAR022 Participate in a rescue operation" at bounding box center [686, 401] width 625 height 12
drag, startPoint x: 428, startPoint y: 401, endPoint x: 409, endPoint y: 401, distance: 19.0
copy li "PUASAR022"
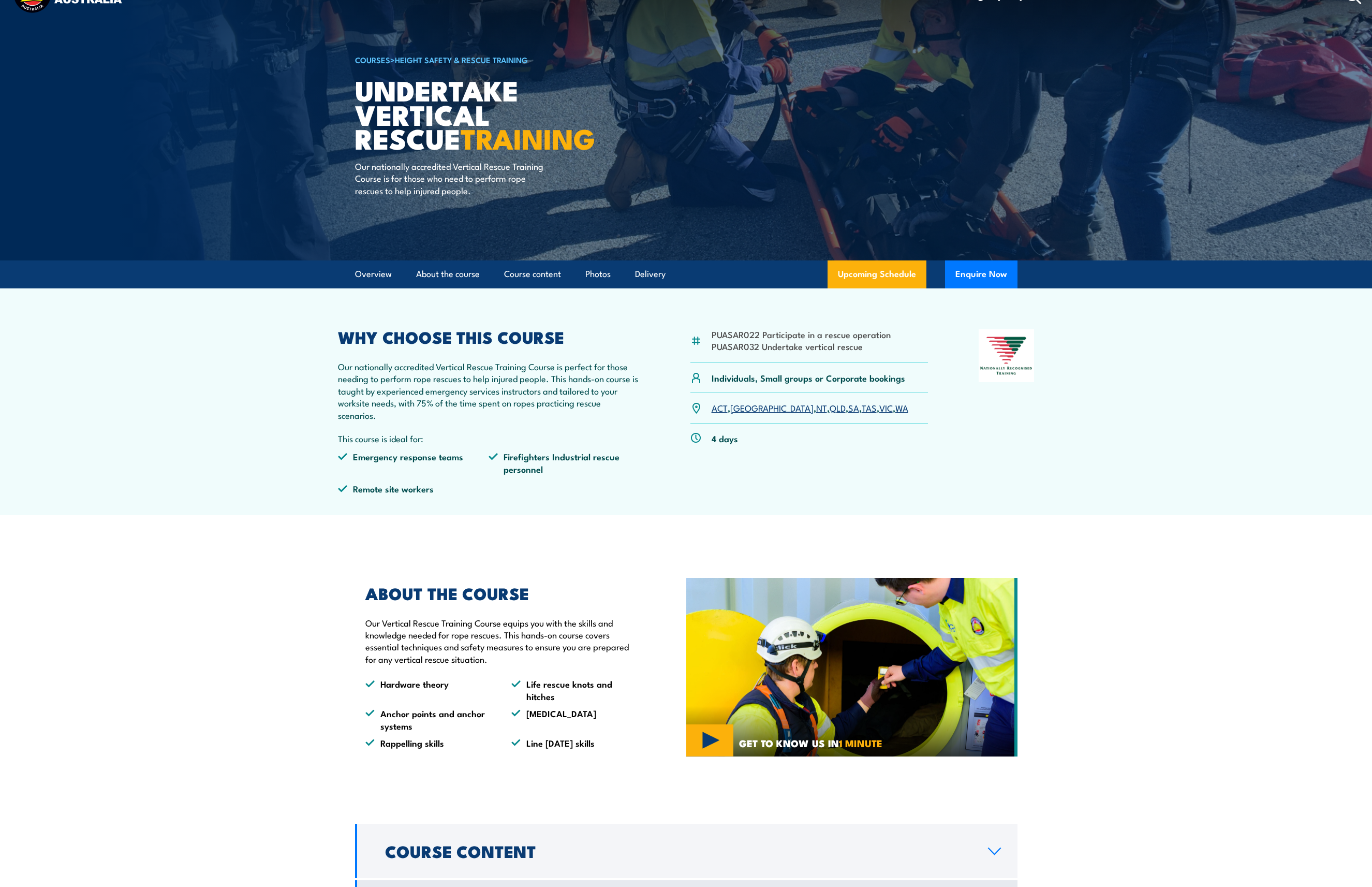
scroll to position [0, 0]
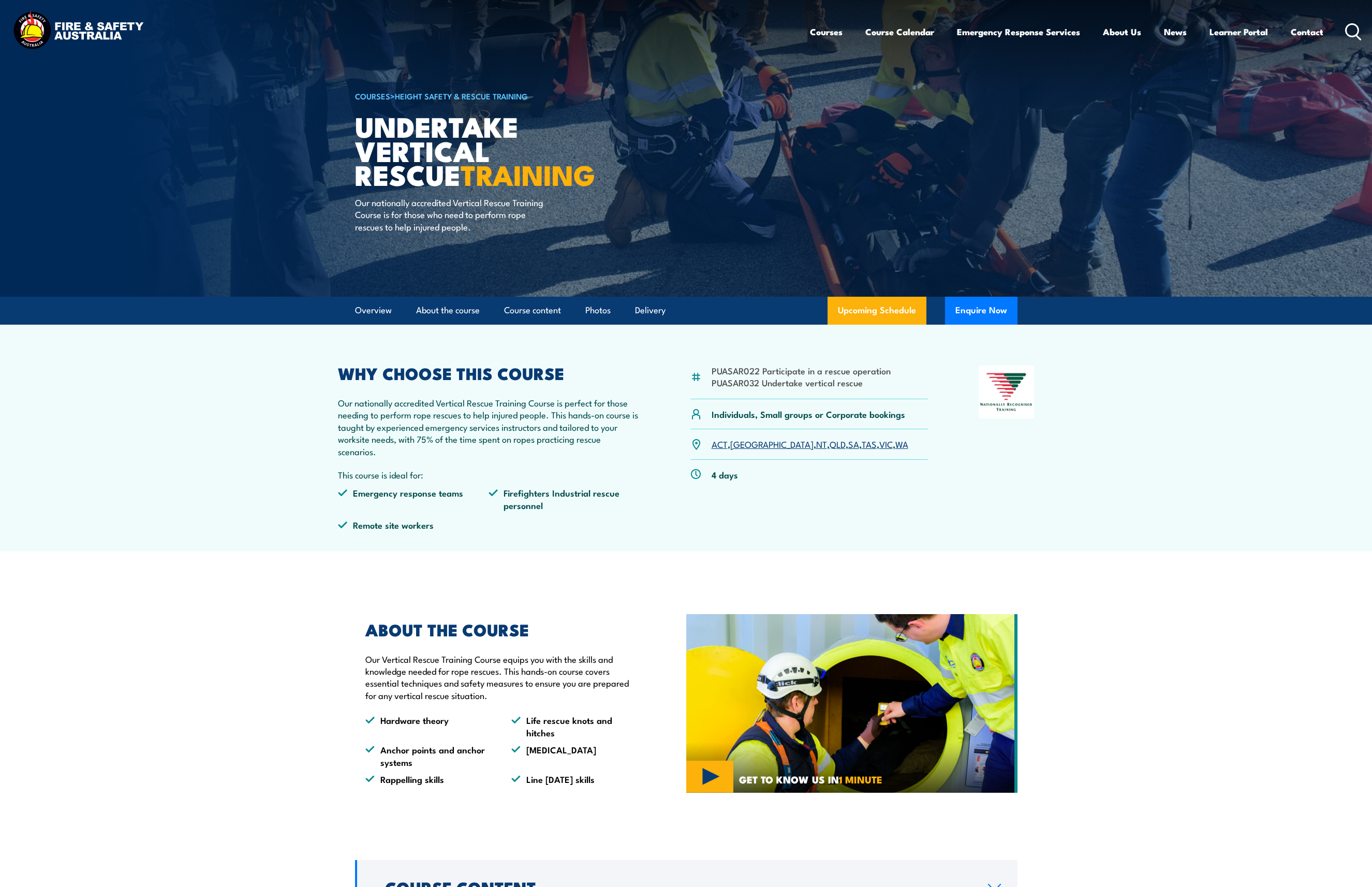
click at [268, 515] on section "PUASAR022 Participate in a rescue operation PUASAR032 Undertake vertical rescue…" at bounding box center [686, 438] width 1372 height 227
drag, startPoint x: 259, startPoint y: 410, endPoint x: 289, endPoint y: 395, distance: 33.5
click at [259, 410] on section "PUASAR022 Participate in a rescue operation PUASAR032 Undertake vertical rescue…" at bounding box center [686, 438] width 1372 height 227
